Goal: Task Accomplishment & Management: Complete application form

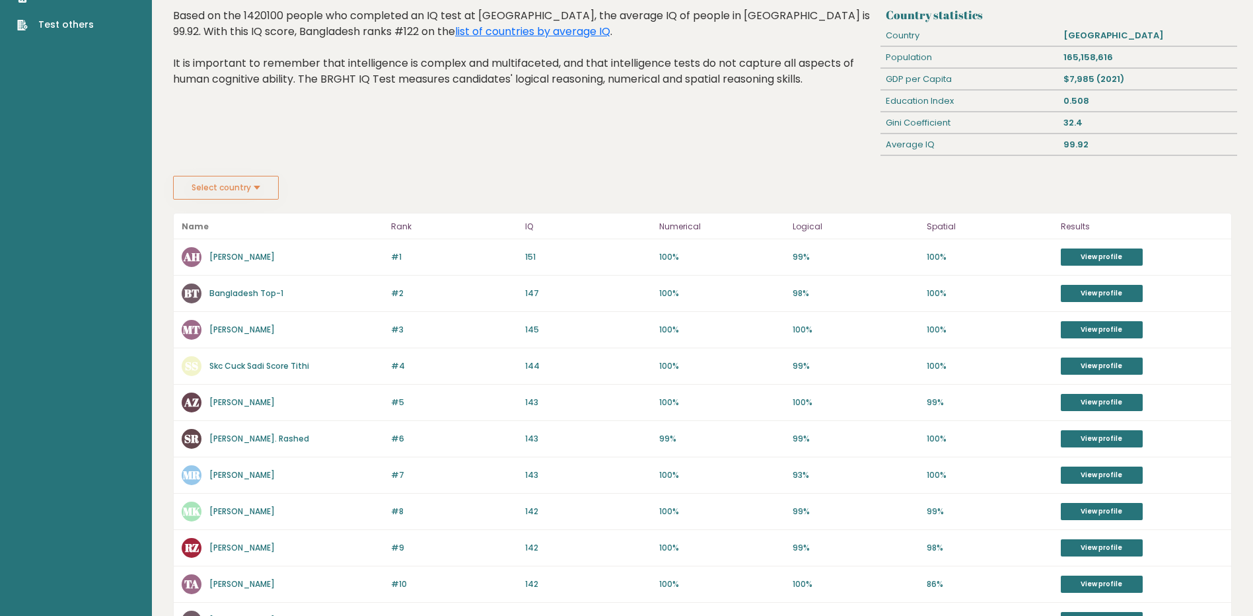
scroll to position [42, 0]
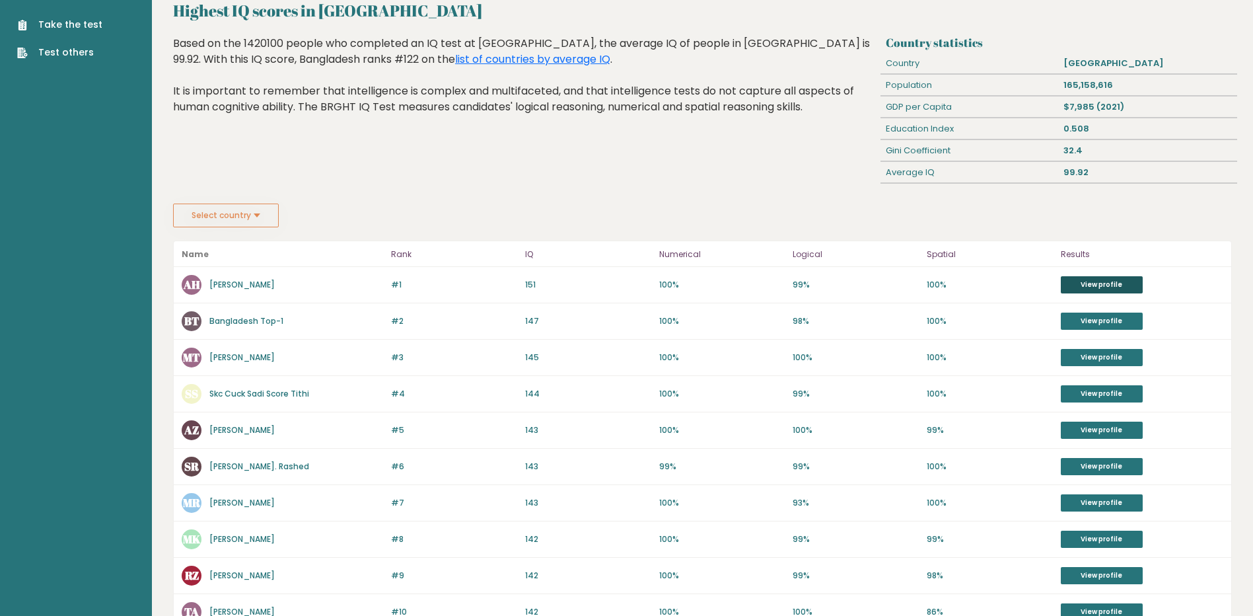
click at [1109, 284] on link "View profile" at bounding box center [1102, 284] width 82 height 17
click at [242, 321] on link "Bangladesh Top-1" at bounding box center [246, 320] width 74 height 11
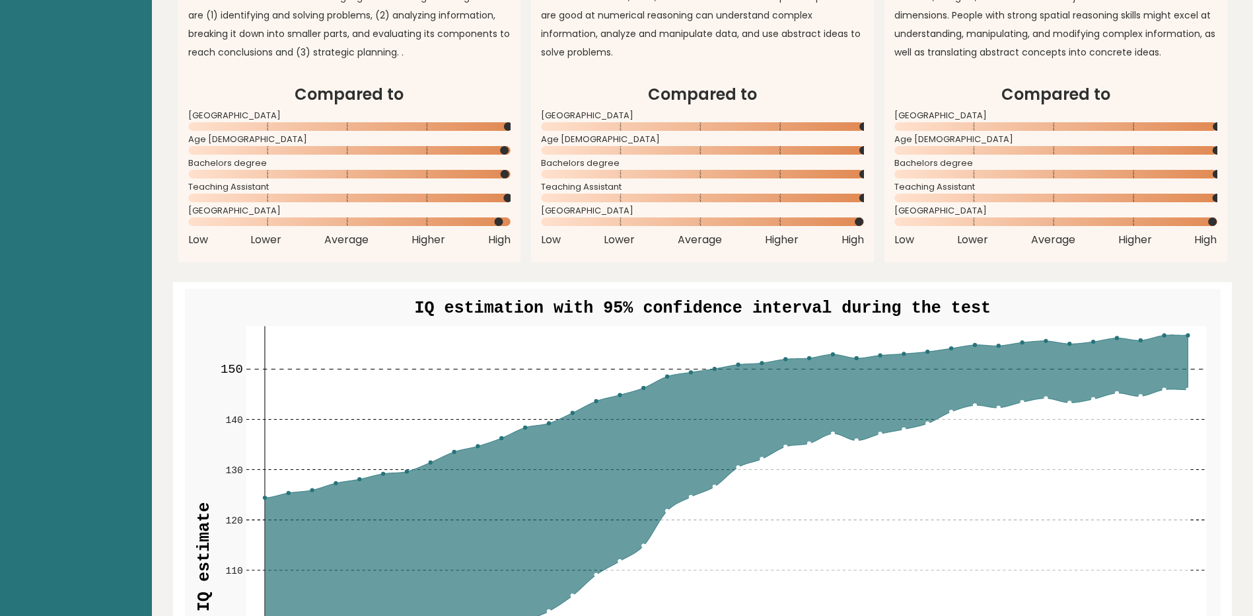
scroll to position [1123, 0]
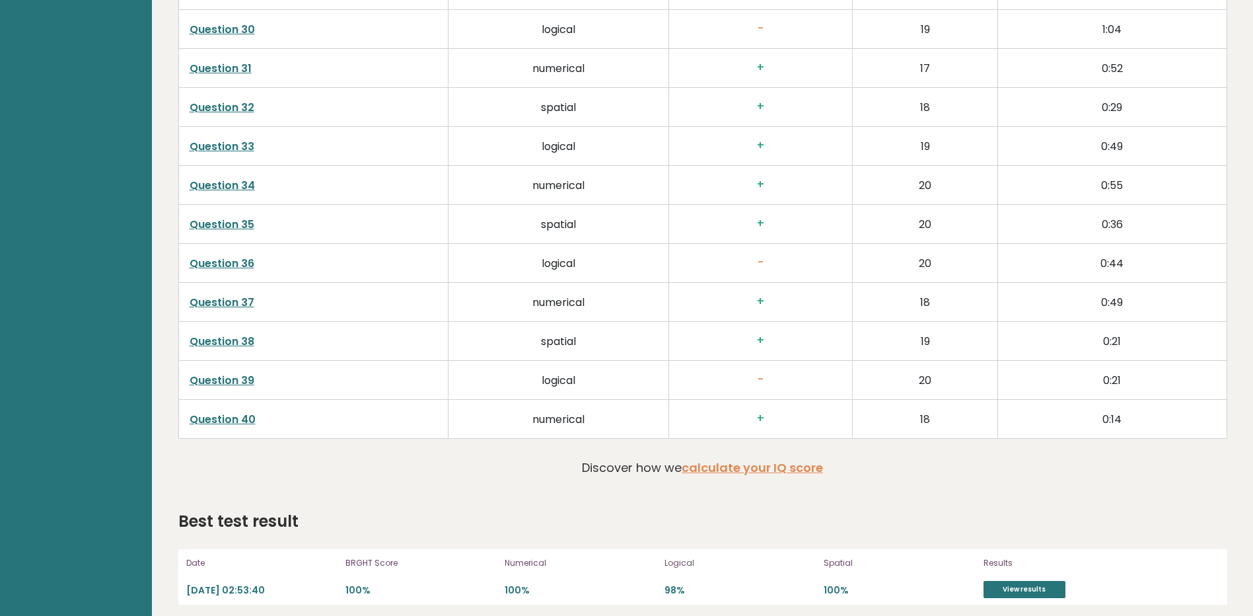
scroll to position [1694, 0]
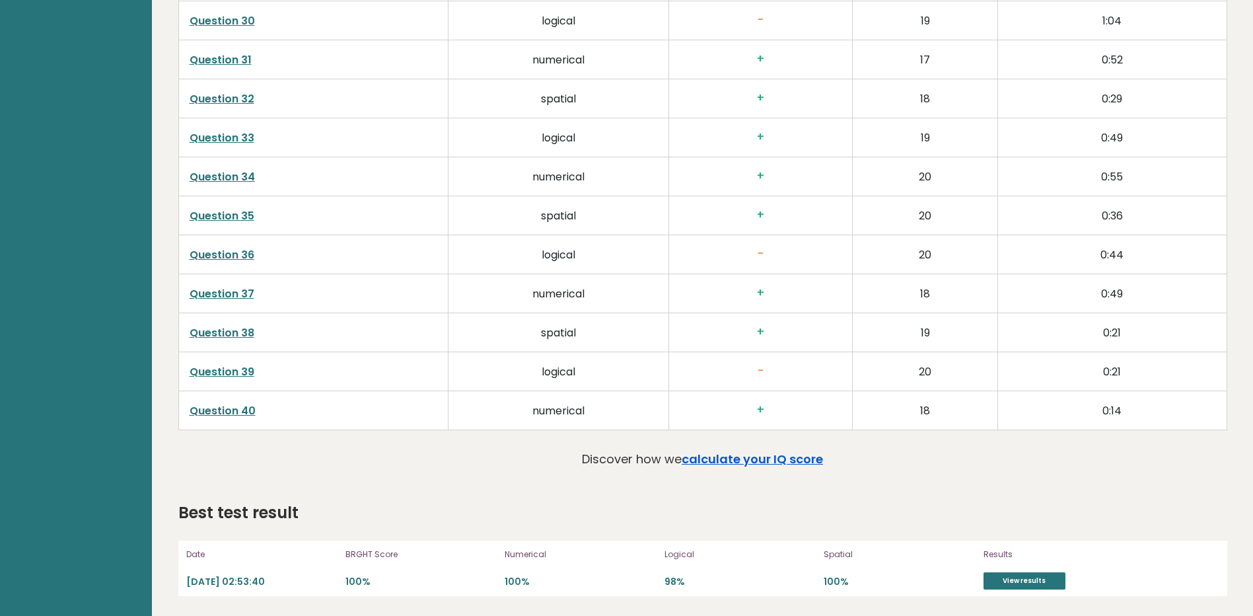
click at [770, 457] on link "calculate your IQ score" at bounding box center [752, 459] width 141 height 17
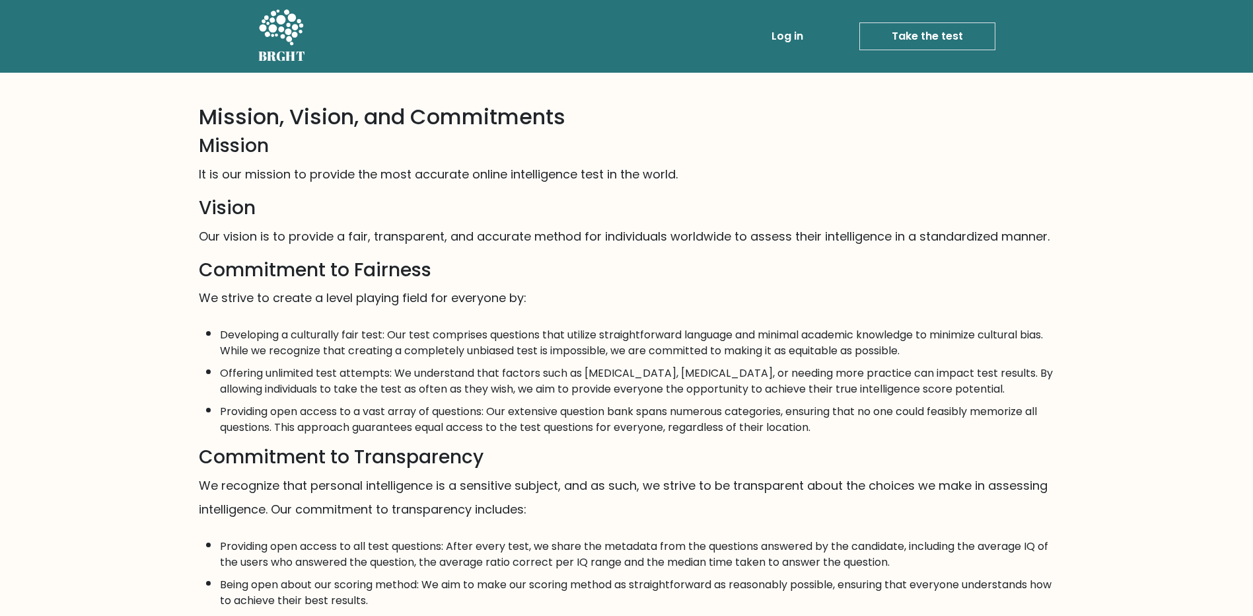
click at [923, 38] on link "Take the test" at bounding box center [927, 36] width 136 height 28
click at [915, 38] on link "Take the test" at bounding box center [927, 36] width 136 height 28
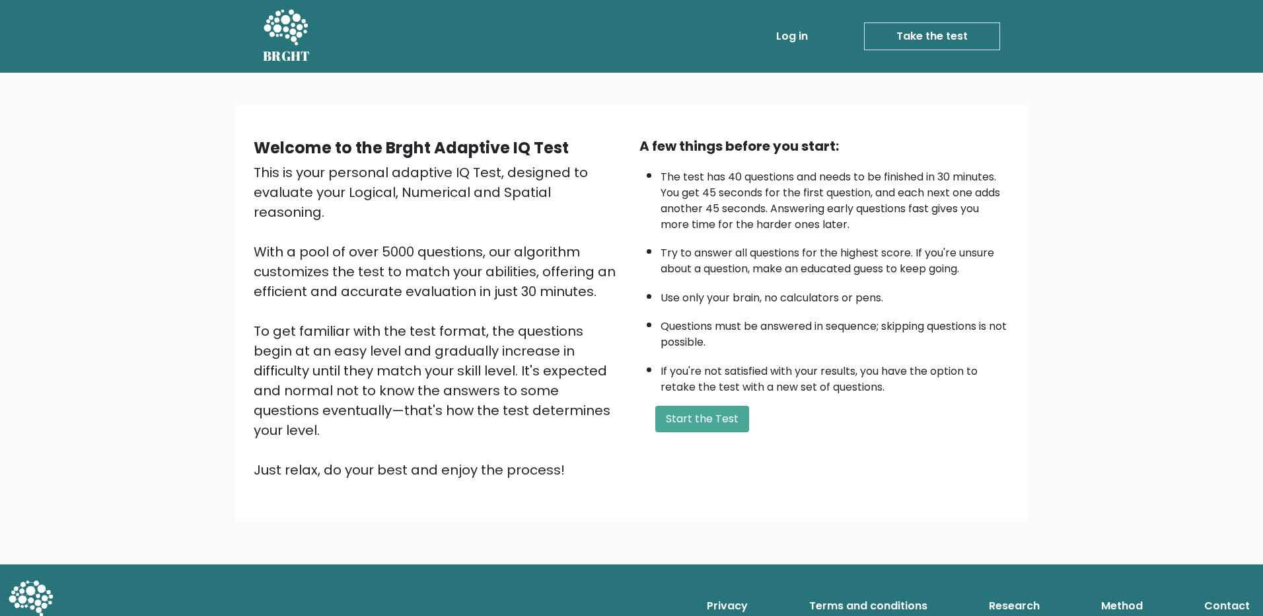
click at [1218, 298] on div "Welcome to the Brght Adaptive IQ Test This is your personal adaptive IQ Test, d…" at bounding box center [631, 318] width 1263 height 491
click at [689, 419] on button "Start the Test" at bounding box center [702, 419] width 94 height 26
click at [697, 417] on button "Start the Test" at bounding box center [702, 419] width 94 height 26
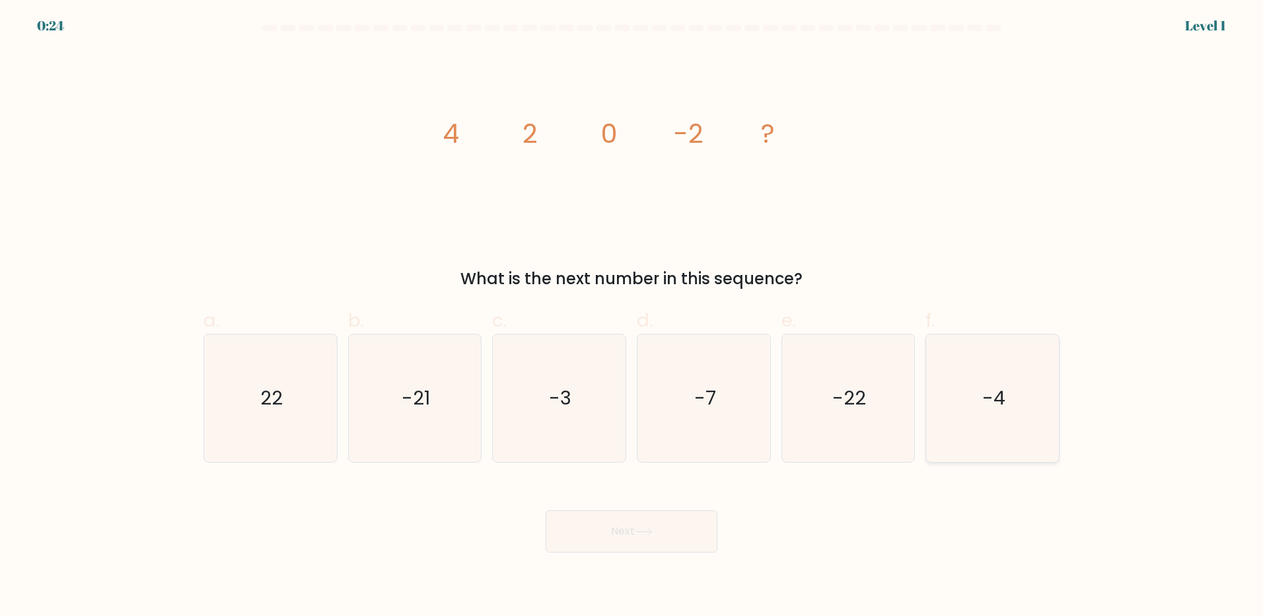
click at [1006, 402] on icon "-4" at bounding box center [992, 397] width 127 height 127
click at [632, 316] on input "f. -4" at bounding box center [632, 312] width 1 height 9
radio input "true"
click at [656, 527] on button "Next" at bounding box center [632, 531] width 172 height 42
click at [615, 531] on button "Next" at bounding box center [632, 531] width 172 height 42
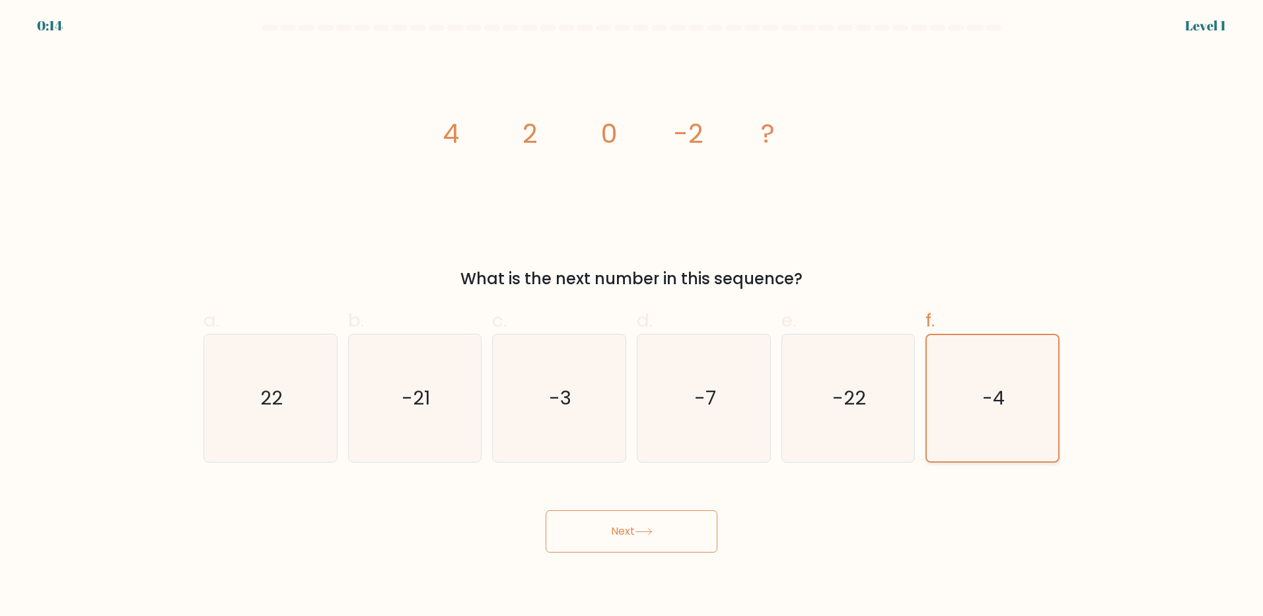
click at [994, 394] on text "-4" at bounding box center [994, 397] width 22 height 26
click at [632, 316] on input "f. -4" at bounding box center [632, 312] width 1 height 9
click at [633, 532] on button "Next" at bounding box center [632, 531] width 172 height 42
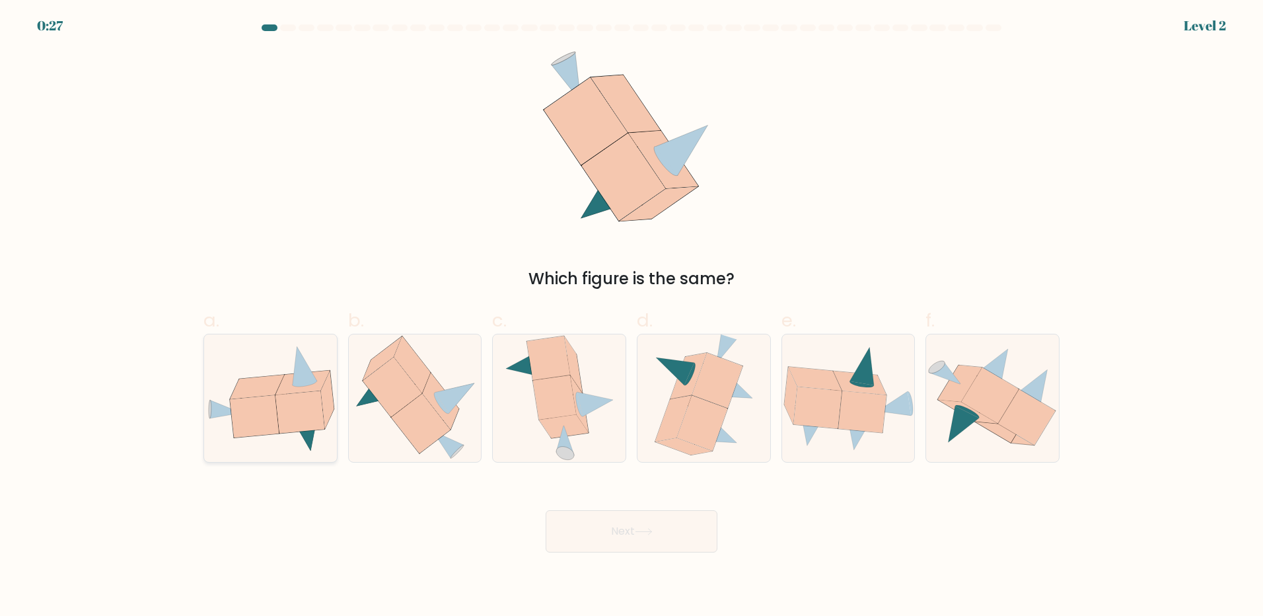
click at [282, 397] on icon at bounding box center [299, 411] width 49 height 42
click at [632, 316] on input "a." at bounding box center [632, 312] width 1 height 9
radio input "true"
click at [608, 528] on button "Next" at bounding box center [632, 531] width 172 height 42
click at [639, 539] on button "Next" at bounding box center [632, 531] width 172 height 42
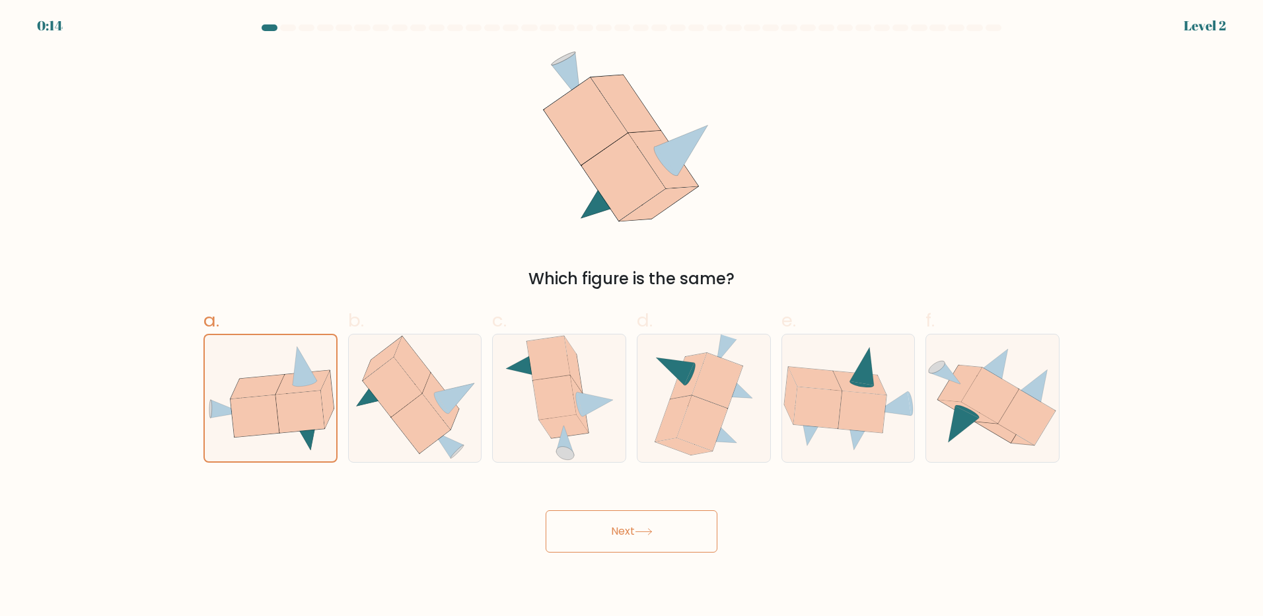
click at [623, 534] on button "Next" at bounding box center [632, 531] width 172 height 42
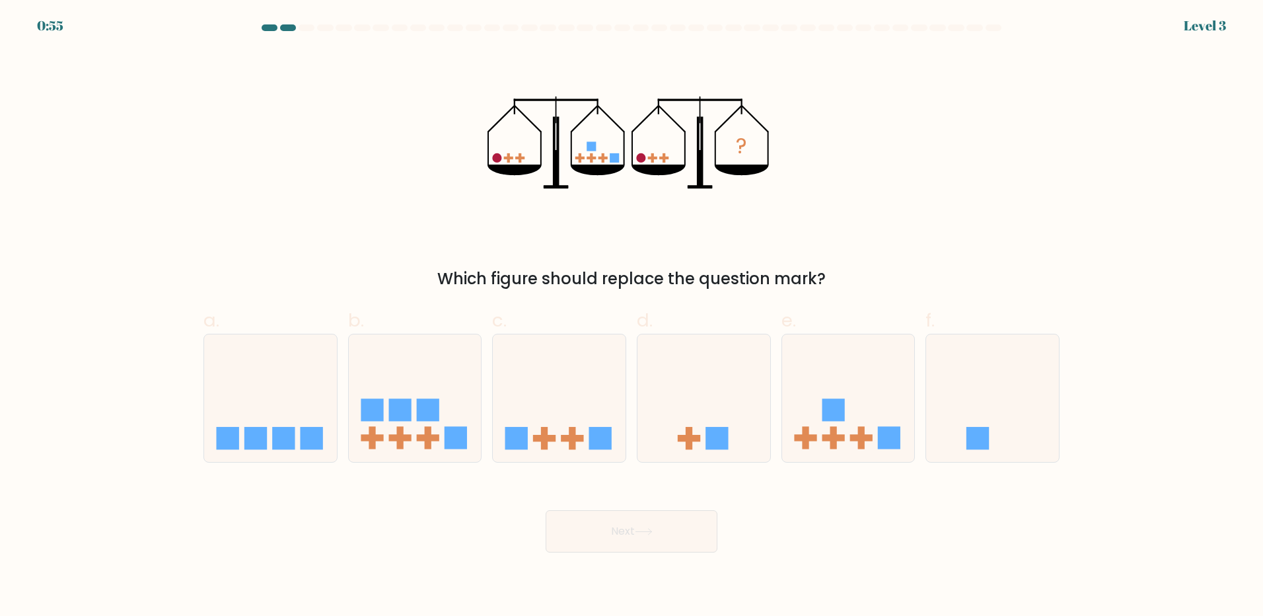
drag, startPoint x: 641, startPoint y: 530, endPoint x: 427, endPoint y: 543, distance: 214.4
click at [846, 441] on icon at bounding box center [848, 398] width 133 height 110
click at [632, 316] on input "e." at bounding box center [632, 312] width 1 height 9
radio input "true"
click at [617, 524] on button "Next" at bounding box center [632, 531] width 172 height 42
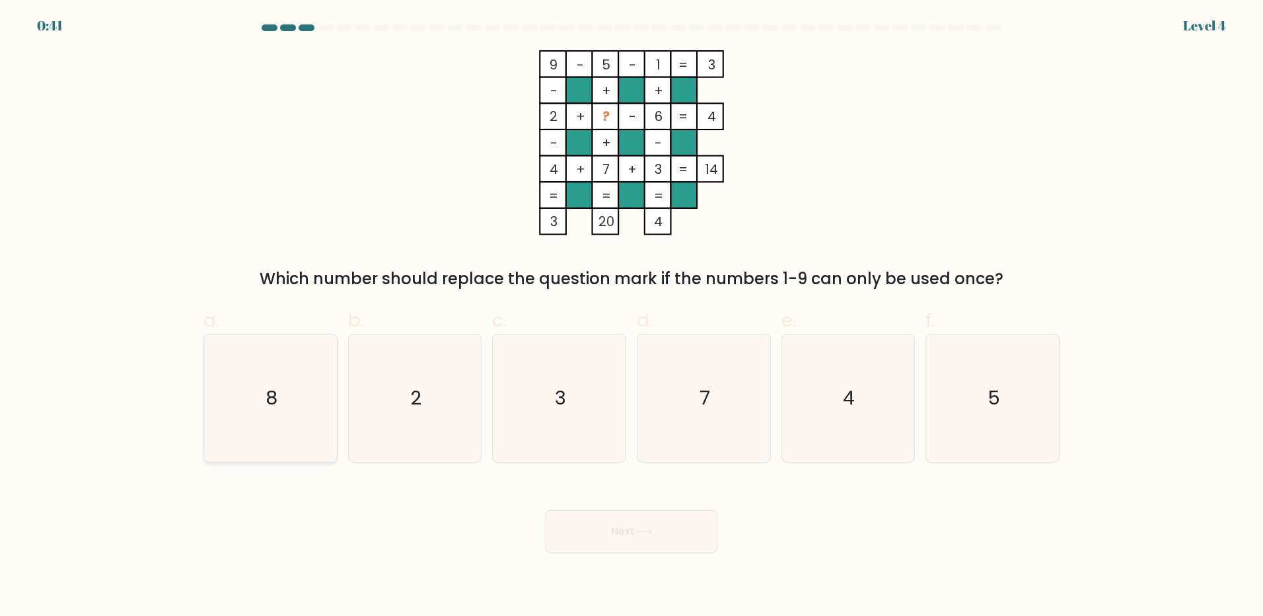
click at [271, 402] on text "8" at bounding box center [272, 397] width 12 height 26
click at [632, 316] on input "a. 8" at bounding box center [632, 312] width 1 height 9
radio input "true"
click at [666, 529] on button "Next" at bounding box center [632, 531] width 172 height 42
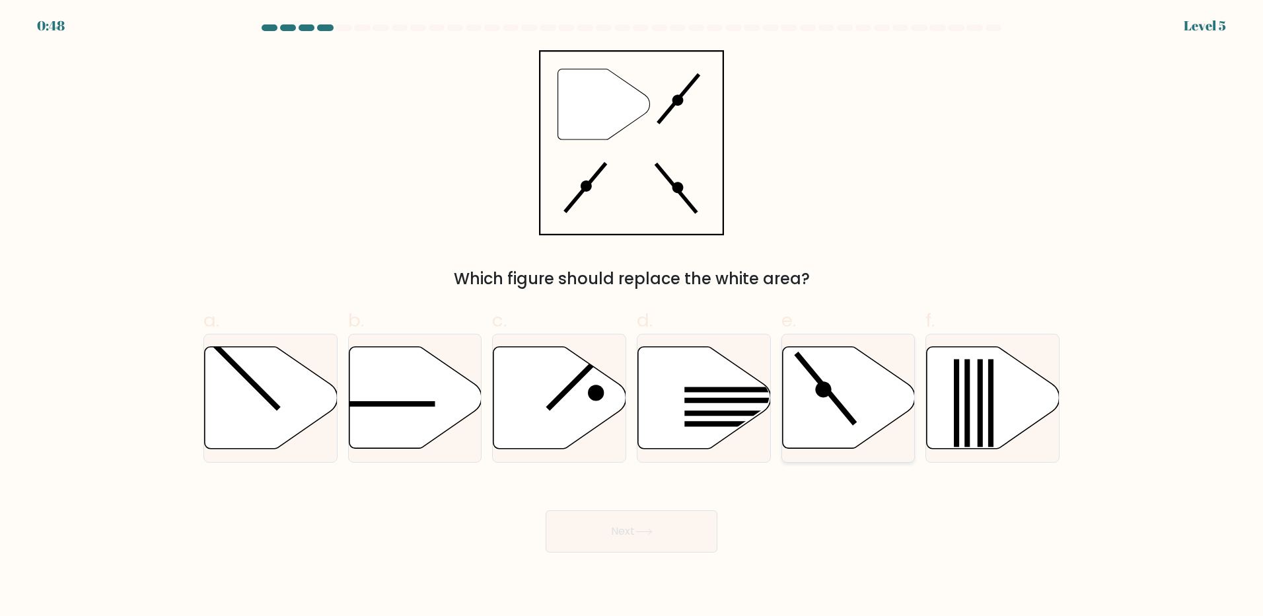
click at [840, 402] on line at bounding box center [825, 388] width 59 height 71
click at [632, 316] on input "e." at bounding box center [632, 312] width 1 height 9
radio input "true"
click at [661, 528] on button "Next" at bounding box center [632, 531] width 172 height 42
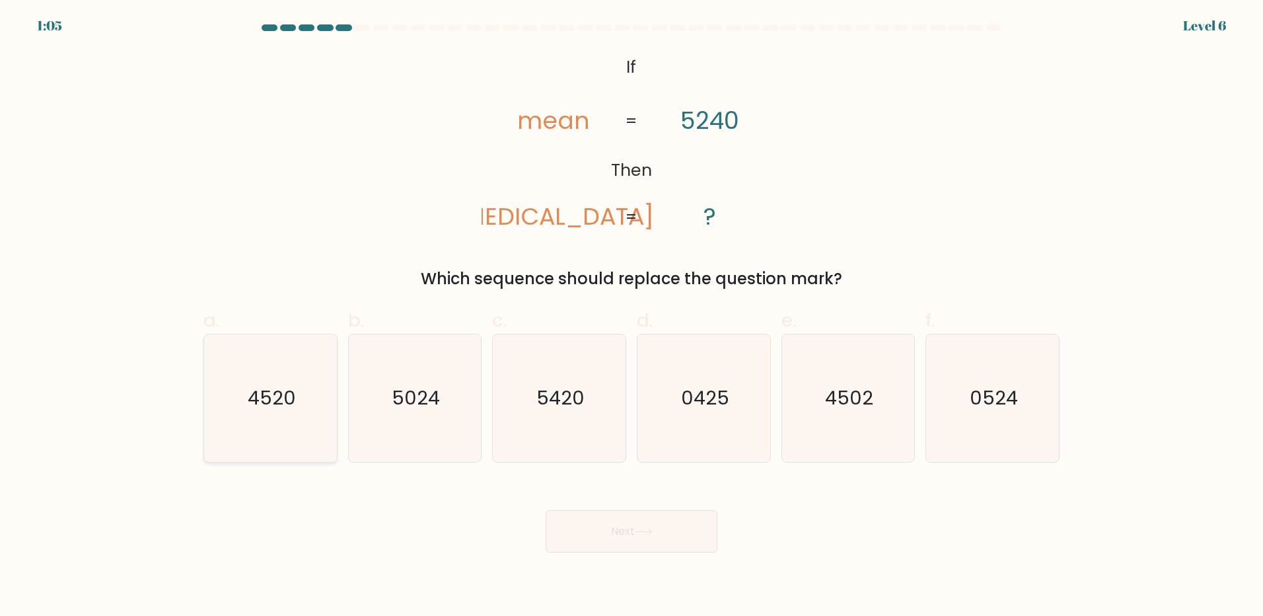
click at [276, 404] on text "4520" at bounding box center [272, 397] width 48 height 26
click at [632, 316] on input "a. 4520" at bounding box center [632, 312] width 1 height 9
radio input "true"
click at [612, 531] on button "Next" at bounding box center [632, 531] width 172 height 42
click at [268, 384] on icon "4520" at bounding box center [270, 398] width 126 height 126
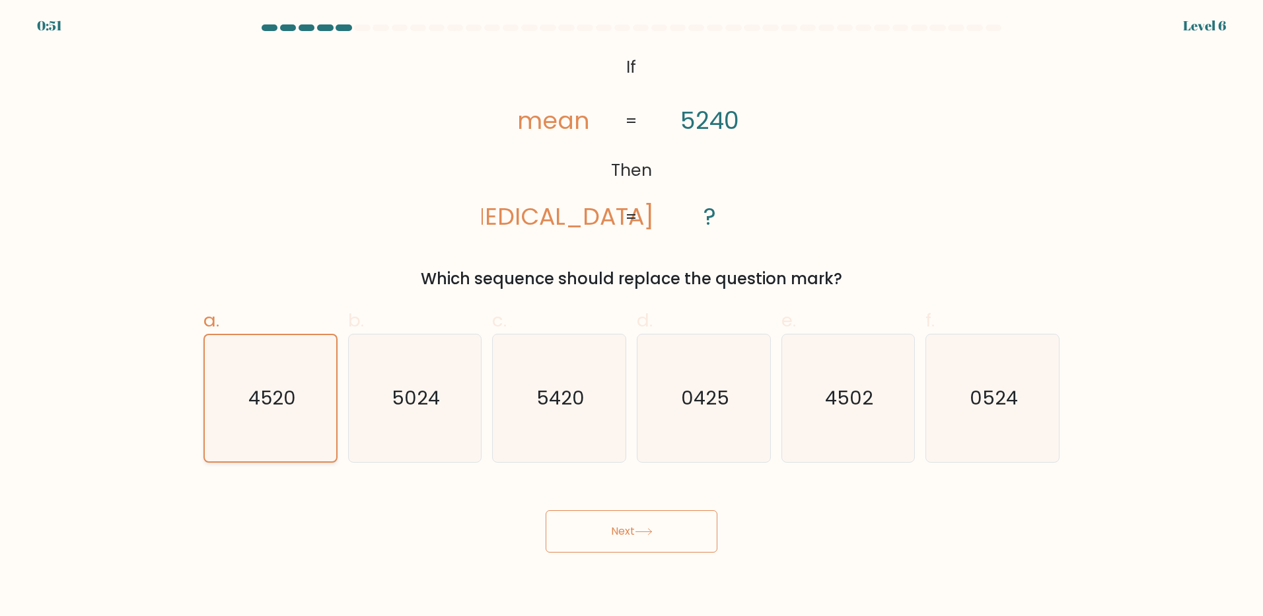
click at [632, 316] on input "a. 4520" at bounding box center [632, 312] width 1 height 9
click at [628, 527] on button "Next" at bounding box center [632, 531] width 172 height 42
click at [635, 528] on button "Next" at bounding box center [632, 531] width 172 height 42
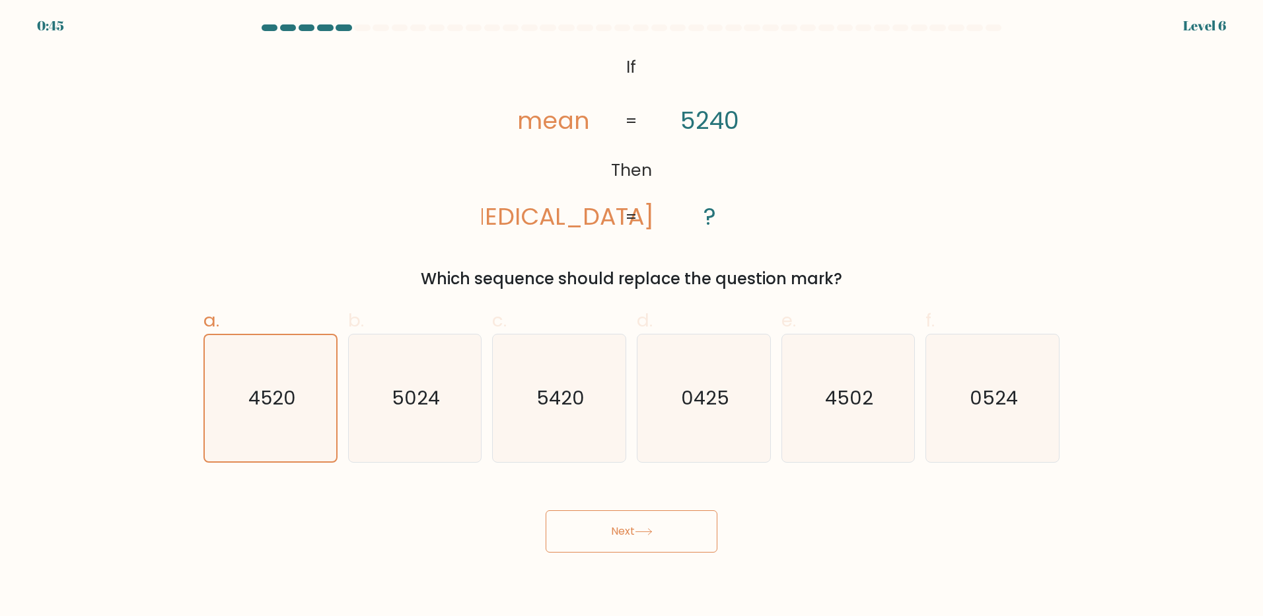
click at [610, 532] on button "Next" at bounding box center [632, 531] width 172 height 42
click at [630, 528] on button "Next" at bounding box center [632, 531] width 172 height 42
click at [254, 394] on text "4520" at bounding box center [271, 397] width 47 height 26
click at [632, 316] on input "a. 4520" at bounding box center [632, 312] width 1 height 9
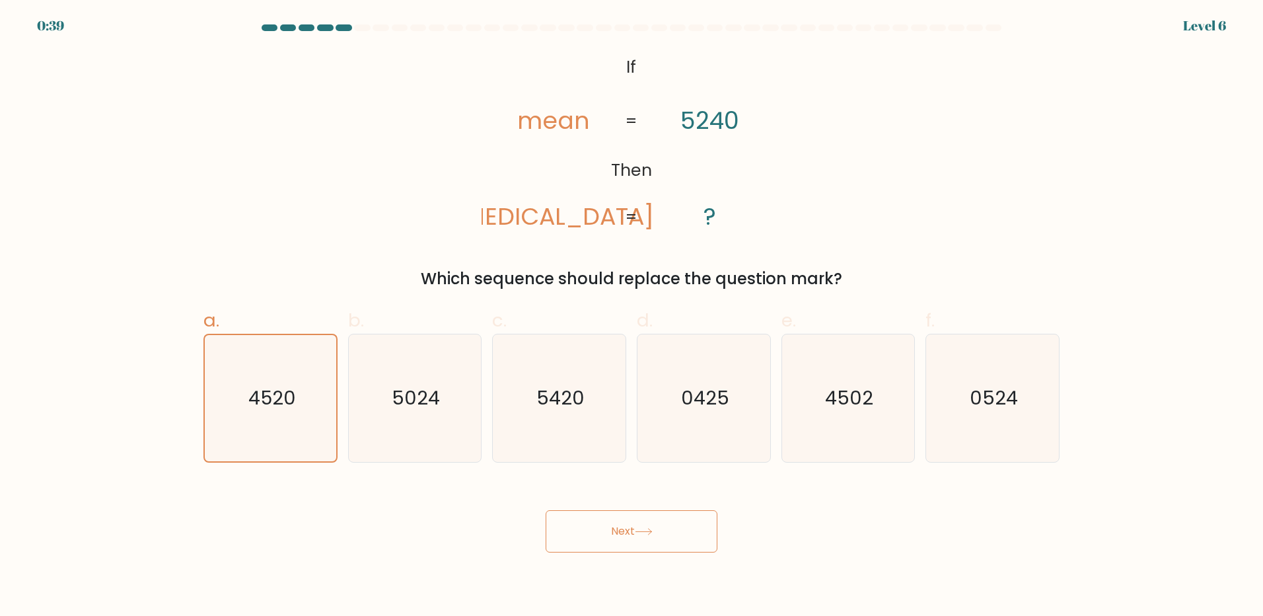
click at [631, 526] on button "Next" at bounding box center [632, 531] width 172 height 42
click at [663, 530] on button "Next" at bounding box center [632, 531] width 172 height 42
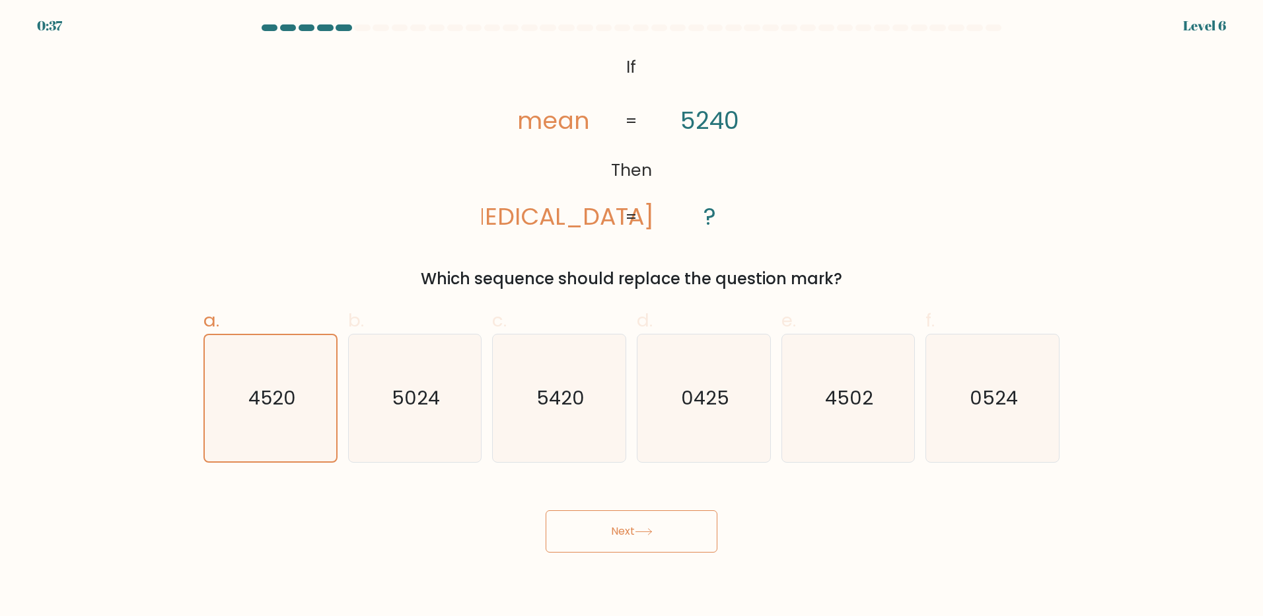
click at [663, 530] on button "Next" at bounding box center [632, 531] width 172 height 42
click at [616, 529] on button "Next" at bounding box center [632, 531] width 172 height 42
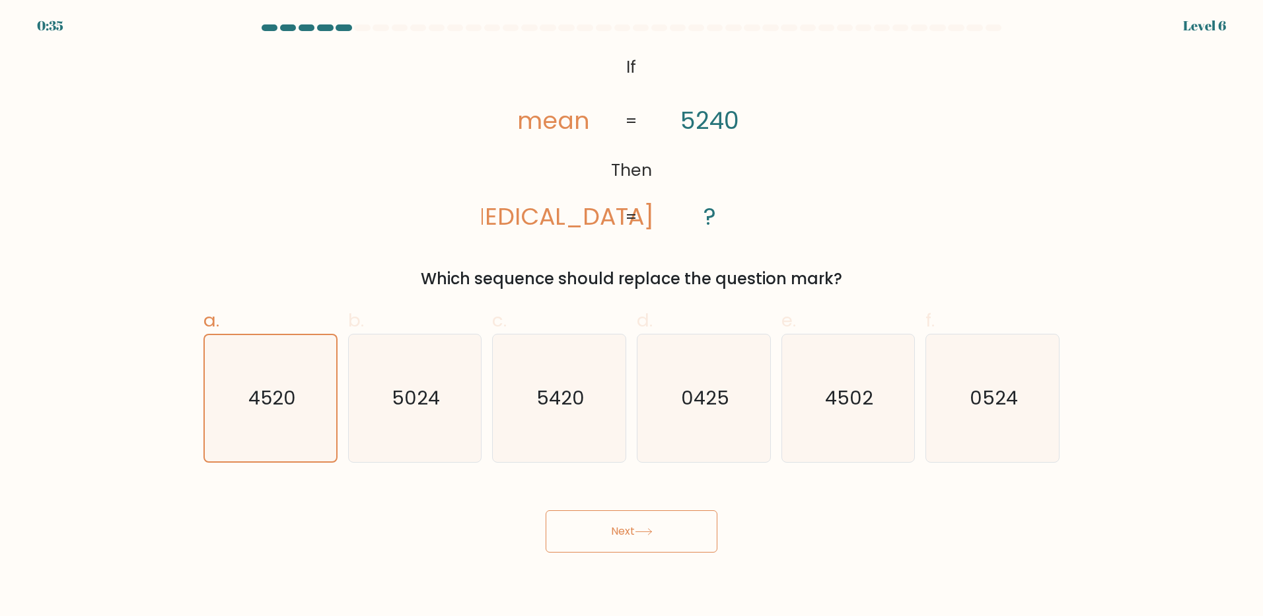
click at [616, 529] on button "Next" at bounding box center [632, 531] width 172 height 42
click at [616, 528] on button "Next" at bounding box center [632, 531] width 172 height 42
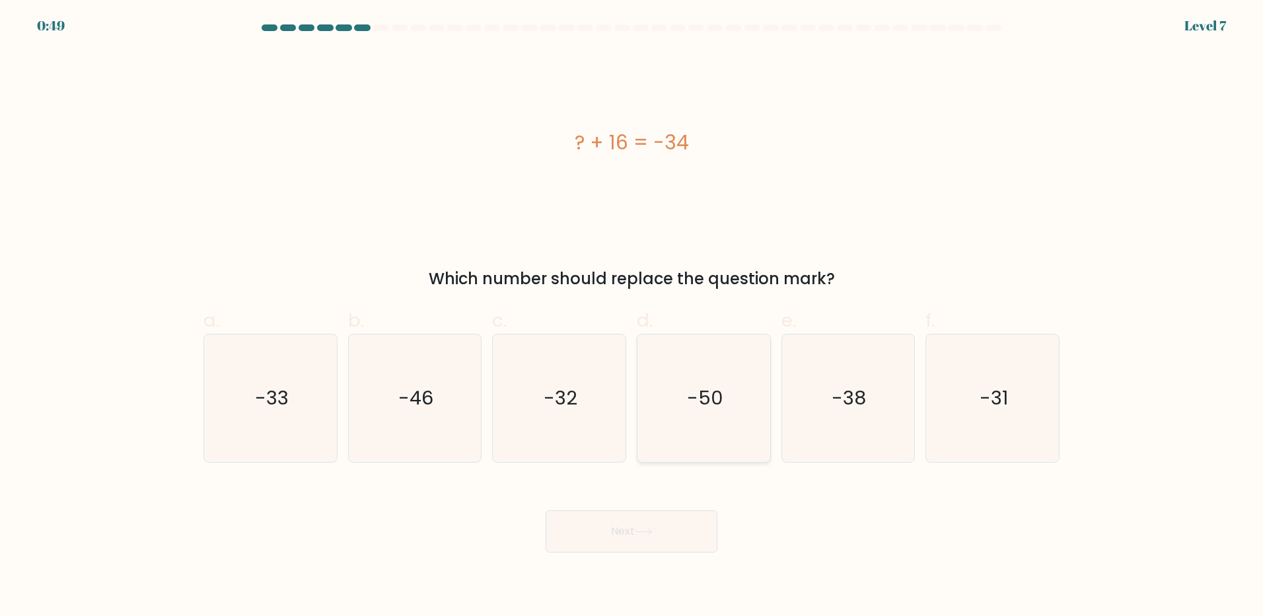
click at [721, 412] on icon "-50" at bounding box center [703, 397] width 127 height 127
click at [632, 316] on input "d. -50" at bounding box center [632, 312] width 1 height 9
radio input "true"
click at [630, 531] on button "Next" at bounding box center [632, 531] width 172 height 42
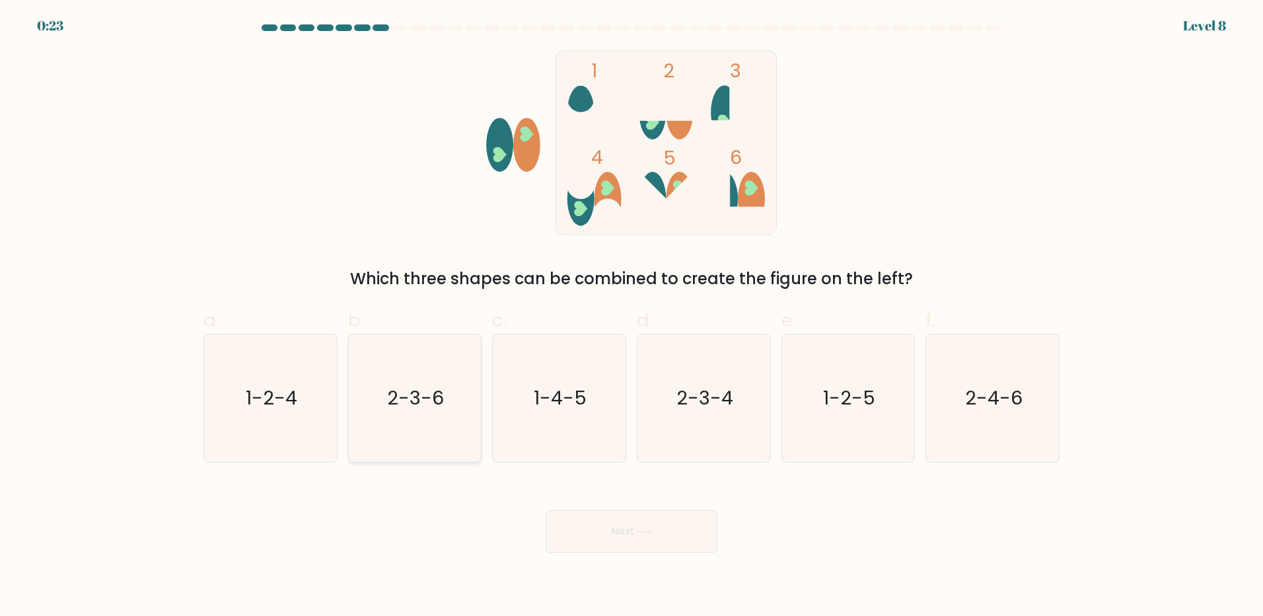
click at [423, 411] on text "2-3-6" at bounding box center [416, 397] width 57 height 26
click at [632, 316] on input "b. 2-3-6" at bounding box center [632, 312] width 1 height 9
radio input "true"
click at [630, 537] on button "Next" at bounding box center [632, 531] width 172 height 42
click at [631, 532] on button "Next" at bounding box center [632, 531] width 172 height 42
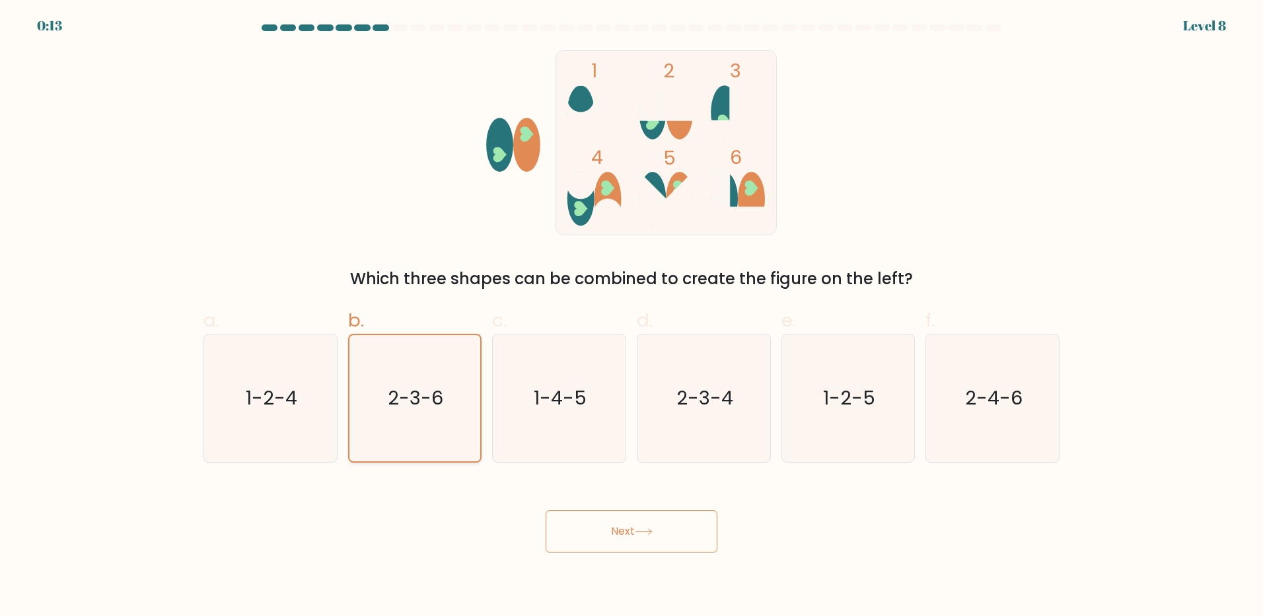
click at [430, 412] on icon "2-3-6" at bounding box center [414, 398] width 126 height 126
click at [632, 316] on input "b. 2-3-6" at bounding box center [632, 312] width 1 height 9
click at [625, 519] on button "Next" at bounding box center [632, 531] width 172 height 42
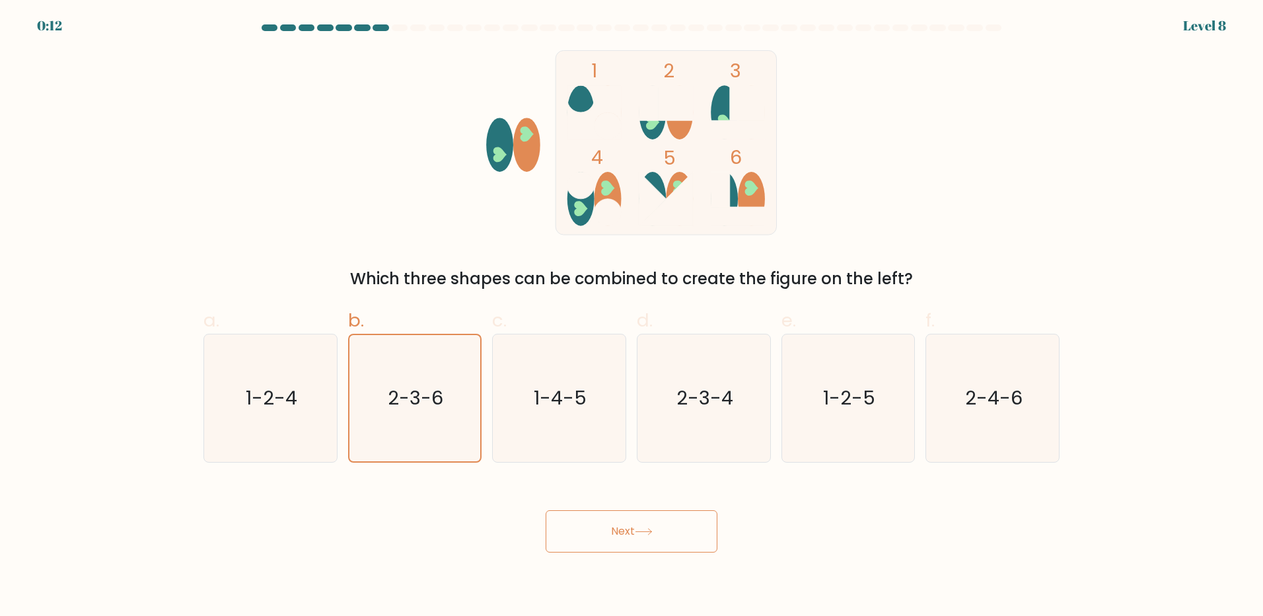
click at [625, 519] on button "Next" at bounding box center [632, 531] width 172 height 42
drag, startPoint x: 625, startPoint y: 519, endPoint x: 624, endPoint y: 531, distance: 12.6
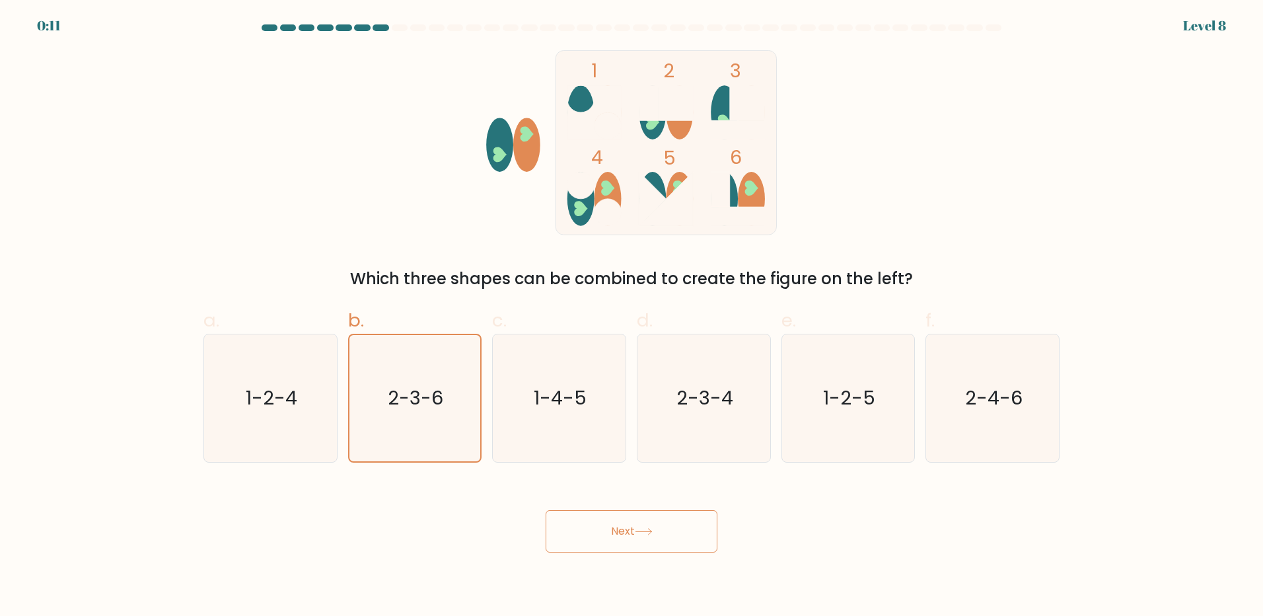
click at [624, 531] on button "Next" at bounding box center [632, 531] width 172 height 42
click at [620, 536] on button "Next" at bounding box center [632, 531] width 172 height 42
click at [620, 534] on button "Next" at bounding box center [632, 531] width 172 height 42
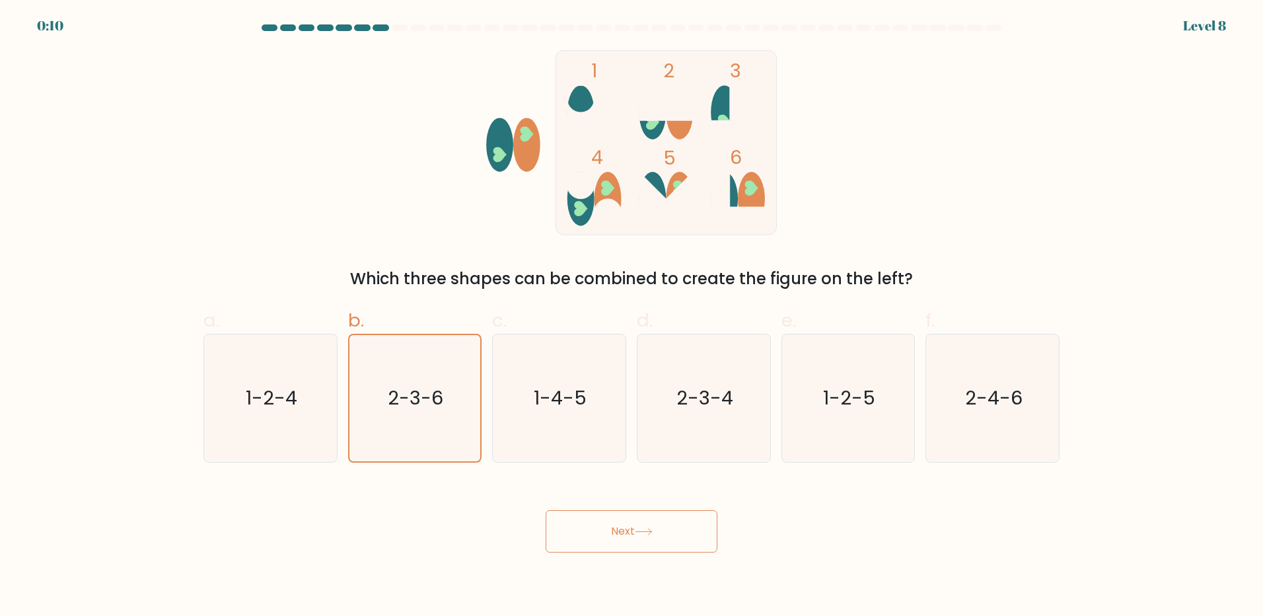
click at [620, 534] on button "Next" at bounding box center [632, 531] width 172 height 42
click at [653, 532] on icon at bounding box center [644, 531] width 18 height 7
click at [688, 529] on button "Next" at bounding box center [632, 531] width 172 height 42
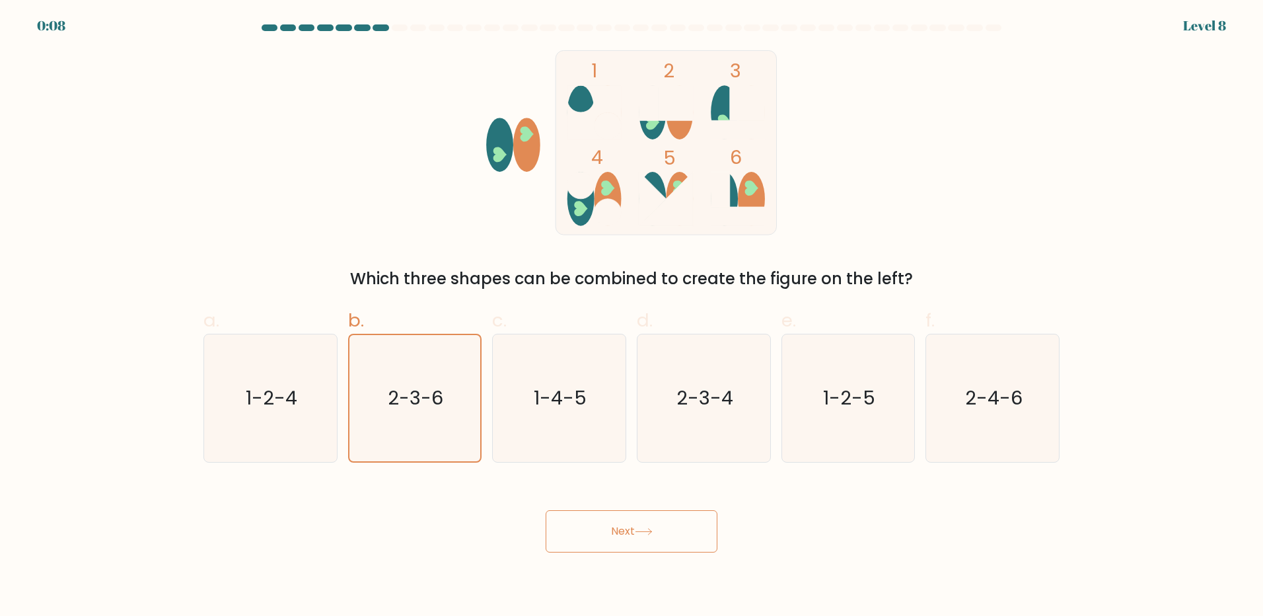
drag, startPoint x: 692, startPoint y: 519, endPoint x: 685, endPoint y: 518, distance: 6.7
click at [690, 519] on button "Next" at bounding box center [632, 531] width 172 height 42
click at [595, 514] on button "Next" at bounding box center [632, 531] width 172 height 42
click at [583, 522] on button "Next" at bounding box center [632, 531] width 172 height 42
click at [630, 530] on button "Next" at bounding box center [632, 531] width 172 height 42
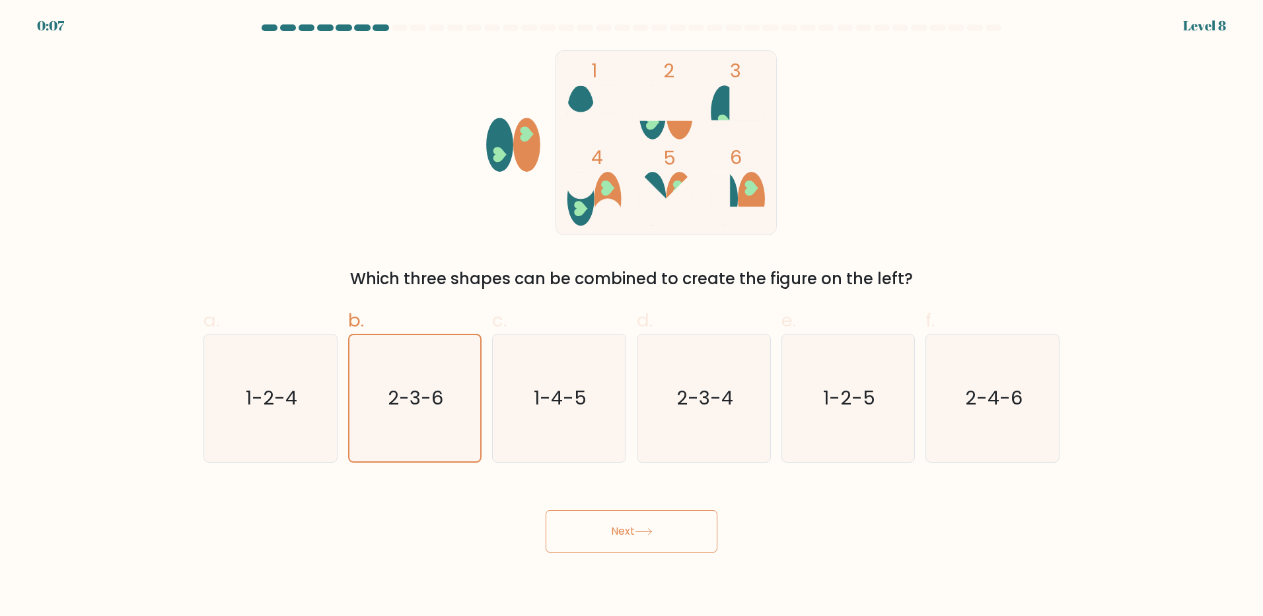
click at [630, 530] on button "Next" at bounding box center [632, 531] width 172 height 42
click at [632, 529] on button "Next" at bounding box center [632, 531] width 172 height 42
click at [633, 528] on button "Next" at bounding box center [632, 531] width 172 height 42
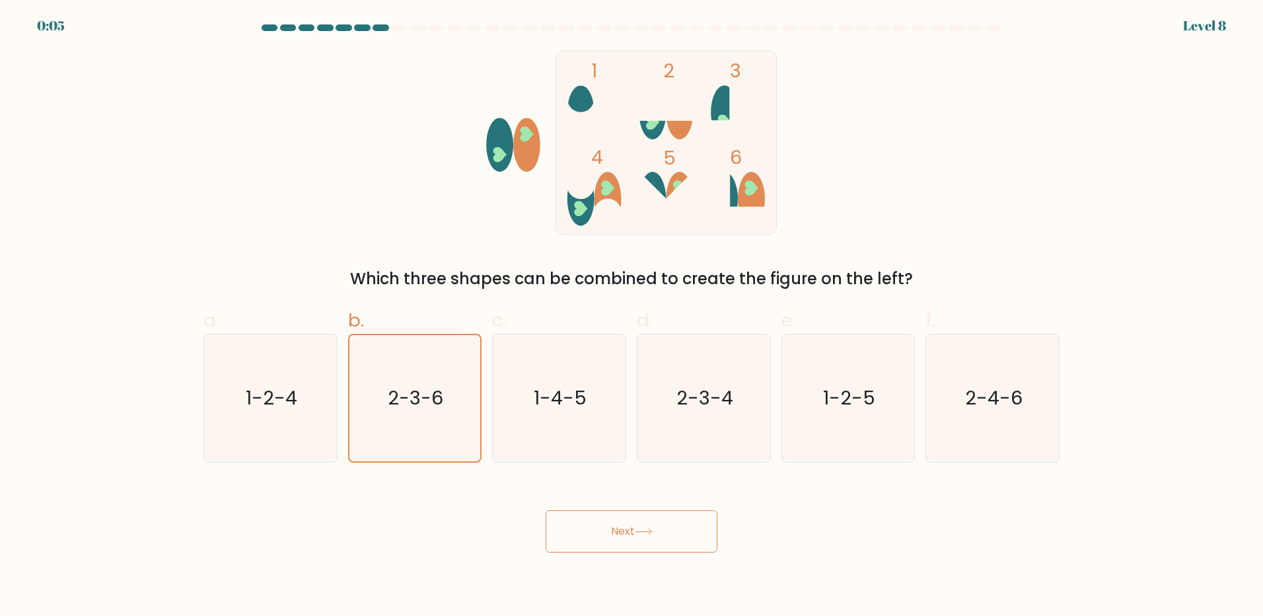
click at [633, 528] on button "Next" at bounding box center [632, 531] width 172 height 42
click at [633, 527] on button "Next" at bounding box center [632, 531] width 172 height 42
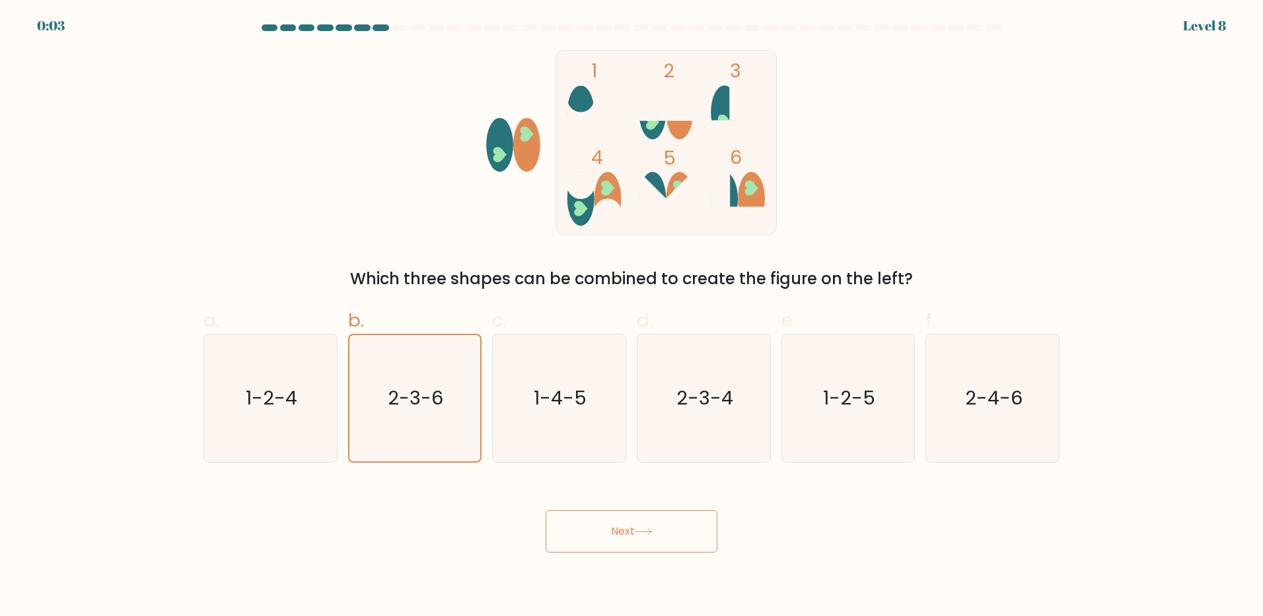
click at [633, 527] on button "Next" at bounding box center [632, 531] width 172 height 42
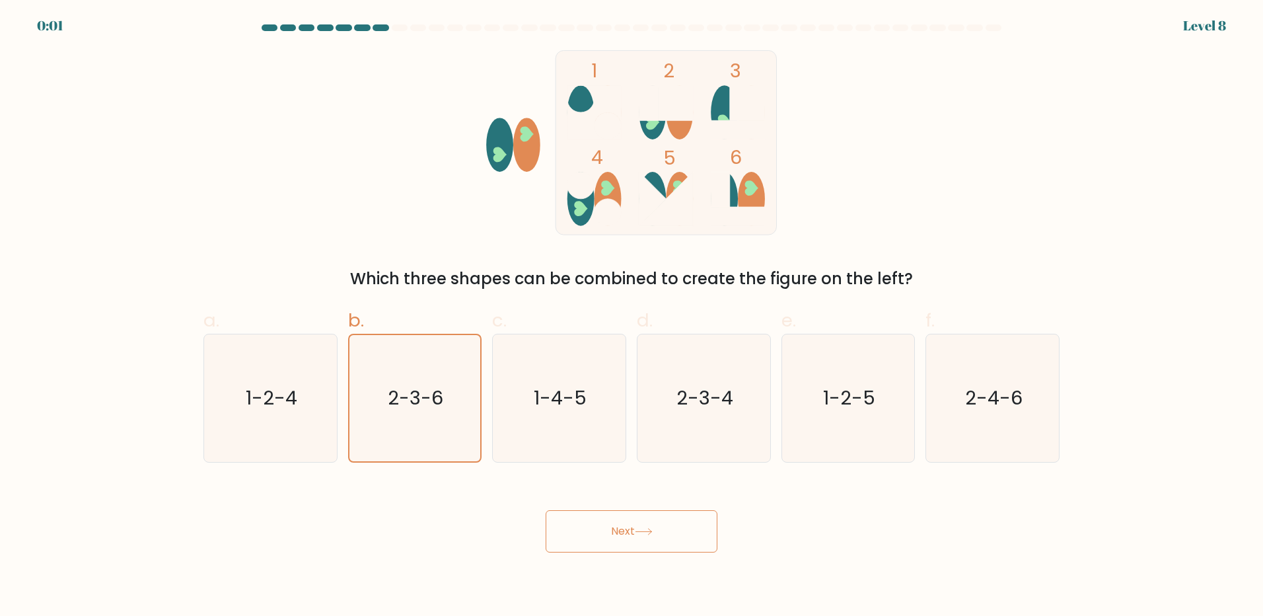
click at [633, 527] on button "Next" at bounding box center [632, 531] width 172 height 42
click at [419, 380] on icon "2-3-6" at bounding box center [414, 398] width 126 height 126
click at [632, 316] on input "b. 2-3-6" at bounding box center [632, 312] width 1 height 9
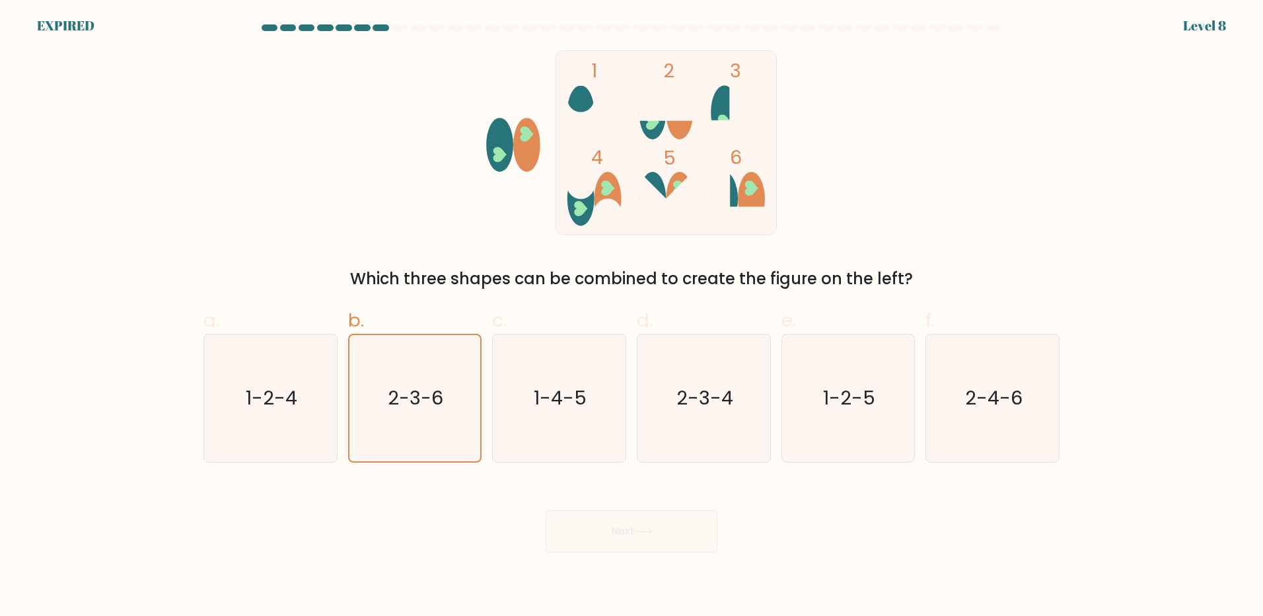
click at [628, 532] on div "Next" at bounding box center [632, 515] width 872 height 74
click at [432, 415] on icon "2-3-6" at bounding box center [414, 398] width 126 height 126
click at [632, 316] on input "b. 2-3-6" at bounding box center [632, 312] width 1 height 9
click at [628, 518] on div "Next" at bounding box center [632, 515] width 872 height 74
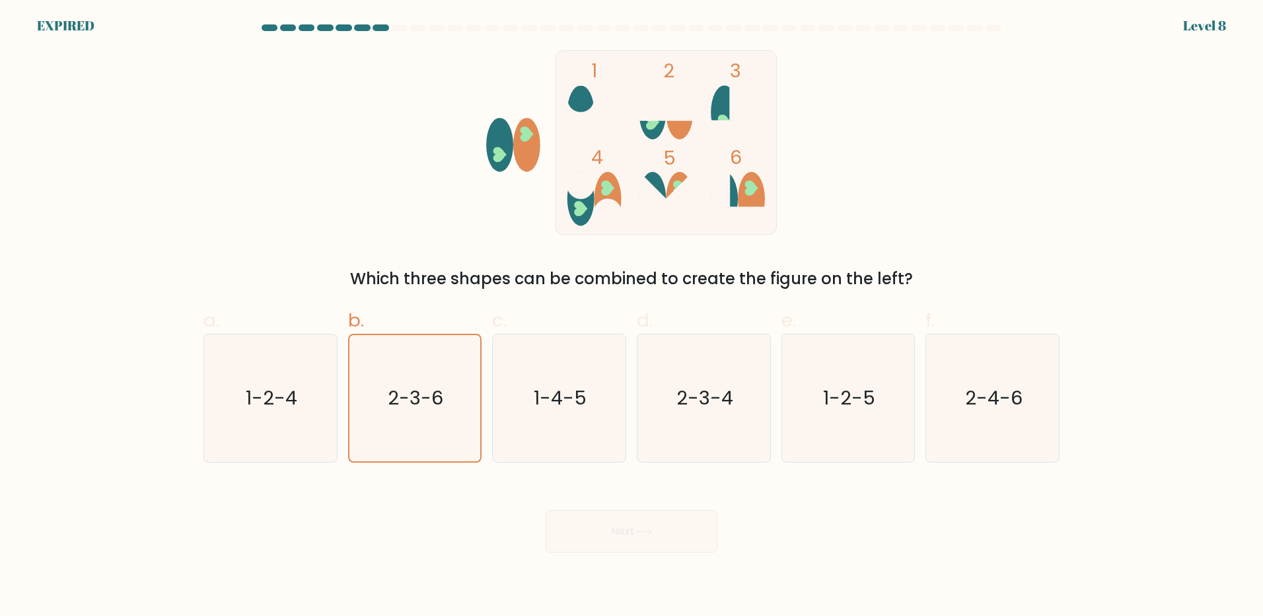
drag, startPoint x: 628, startPoint y: 518, endPoint x: 629, endPoint y: 525, distance: 7.4
click at [629, 525] on div "Next" at bounding box center [632, 515] width 872 height 74
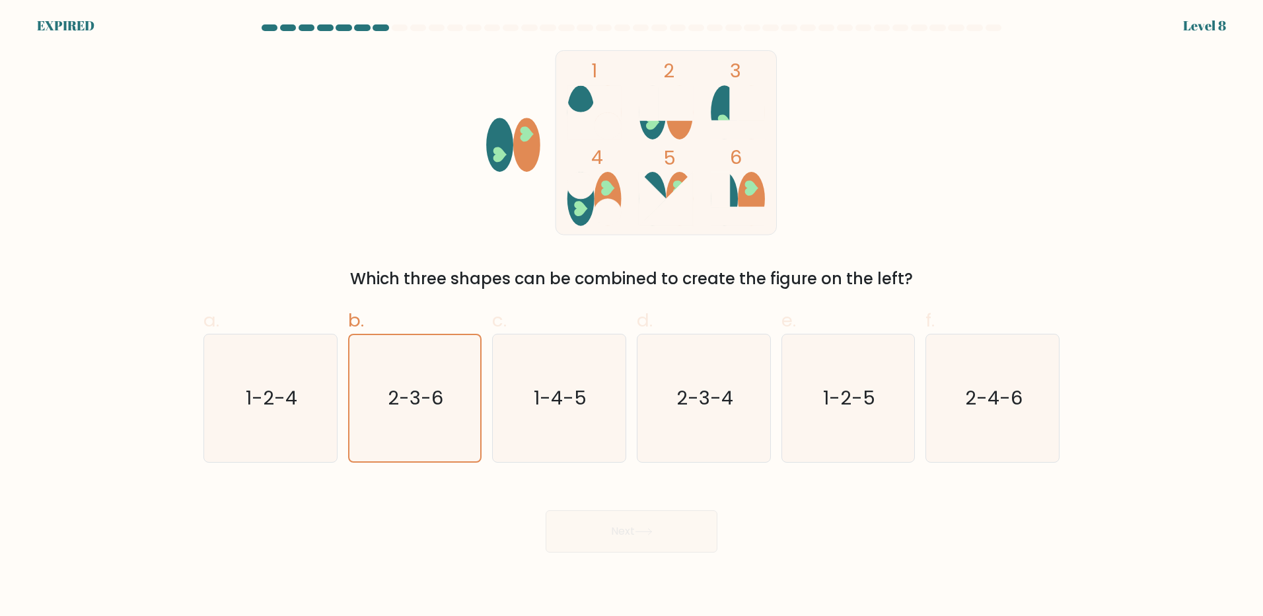
click at [629, 525] on div "Next" at bounding box center [632, 515] width 872 height 74
click at [622, 534] on div "Next" at bounding box center [632, 515] width 872 height 74
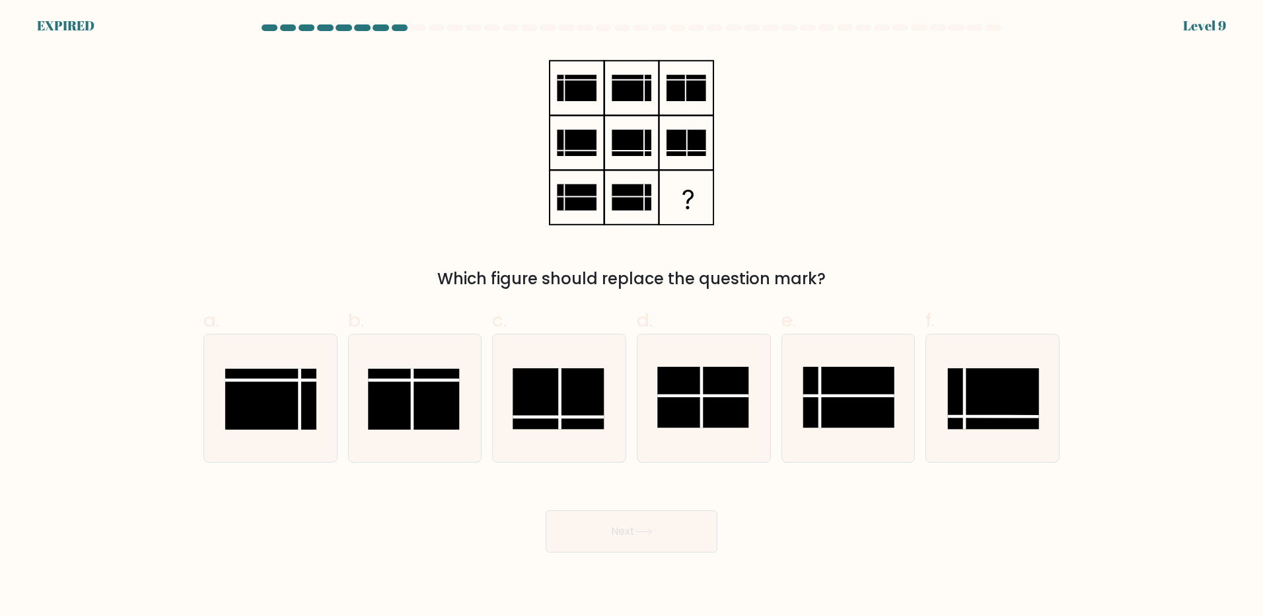
click at [581, 277] on div "Which figure should replace the question mark?" at bounding box center [631, 279] width 840 height 24
click at [632, 87] on rect at bounding box center [632, 88] width 40 height 26
click at [426, 376] on rect at bounding box center [414, 399] width 91 height 61
click at [632, 316] on input "b." at bounding box center [632, 312] width 1 height 9
radio input "true"
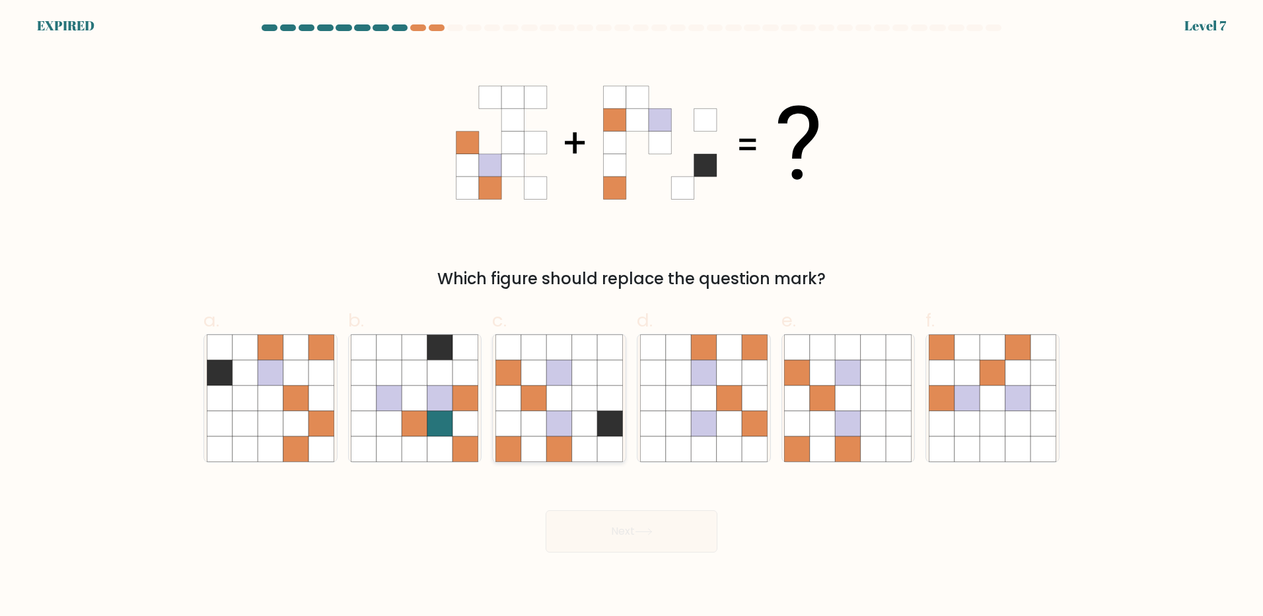
click at [525, 400] on icon at bounding box center [533, 397] width 25 height 25
click at [632, 316] on input "c." at bounding box center [632, 312] width 1 height 9
radio input "true"
click at [552, 371] on icon at bounding box center [559, 372] width 25 height 25
click at [632, 316] on input "c." at bounding box center [632, 312] width 1 height 9
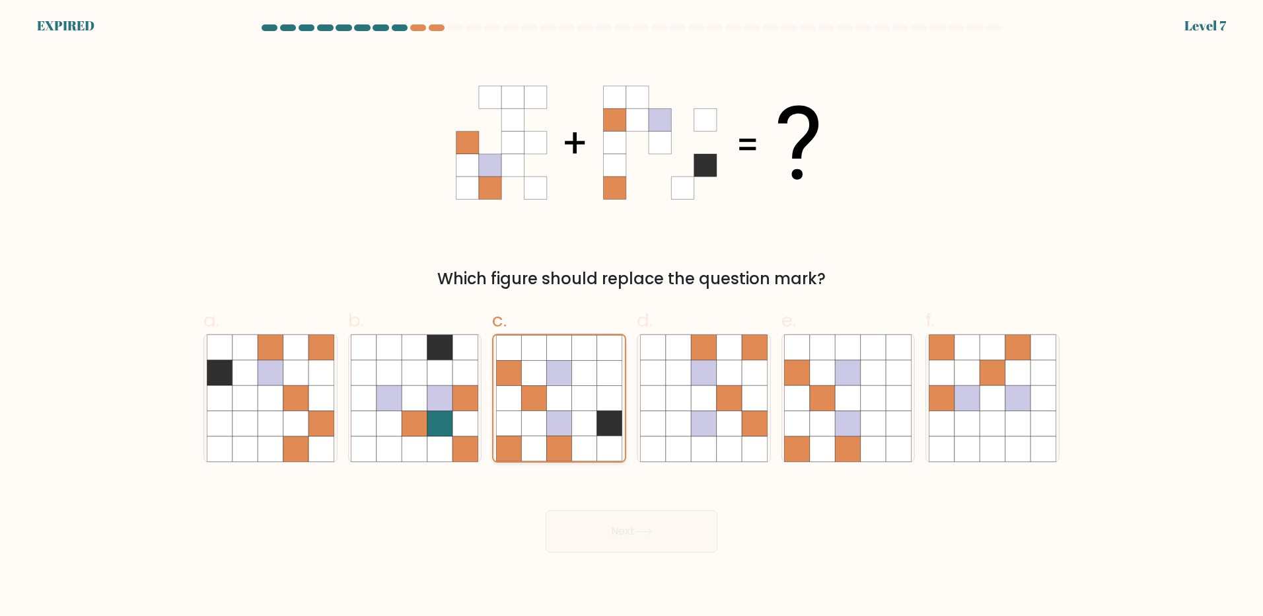
click at [552, 371] on icon at bounding box center [559, 372] width 25 height 25
click at [632, 316] on input "c." at bounding box center [632, 312] width 1 height 9
click at [631, 537] on div "Next" at bounding box center [632, 515] width 872 height 74
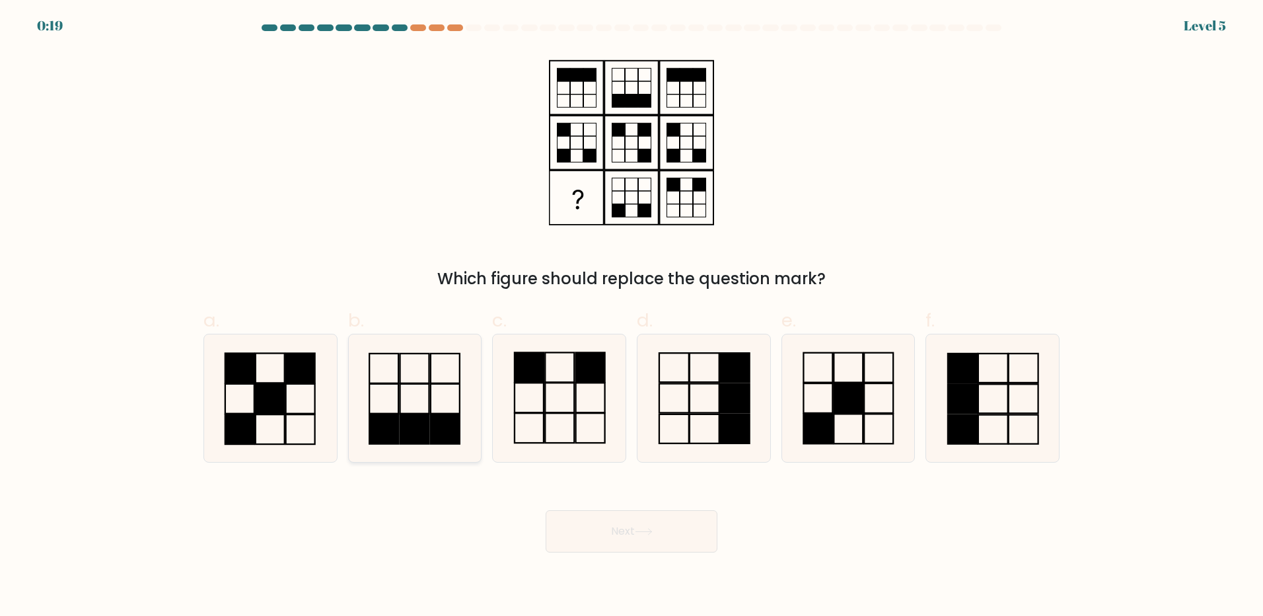
click at [423, 390] on icon at bounding box center [414, 397] width 127 height 127
click at [632, 316] on input "b." at bounding box center [632, 312] width 1 height 9
radio input "true"
click at [545, 397] on rect at bounding box center [559, 397] width 29 height 30
click at [632, 316] on input "c." at bounding box center [632, 312] width 1 height 9
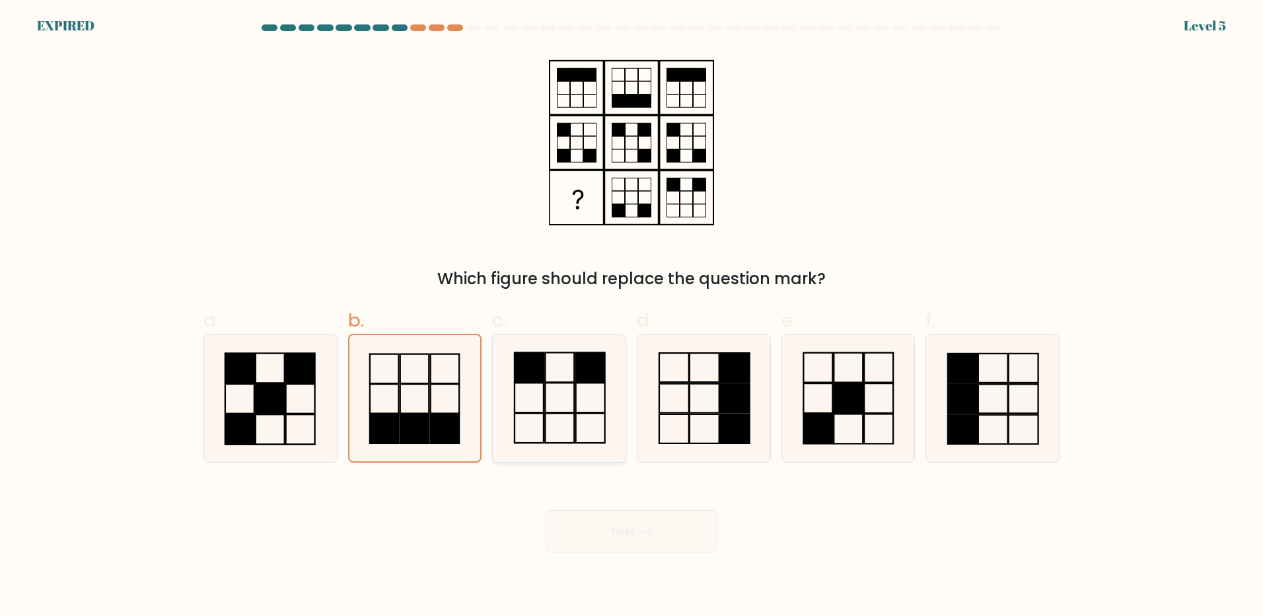
radio input "true"
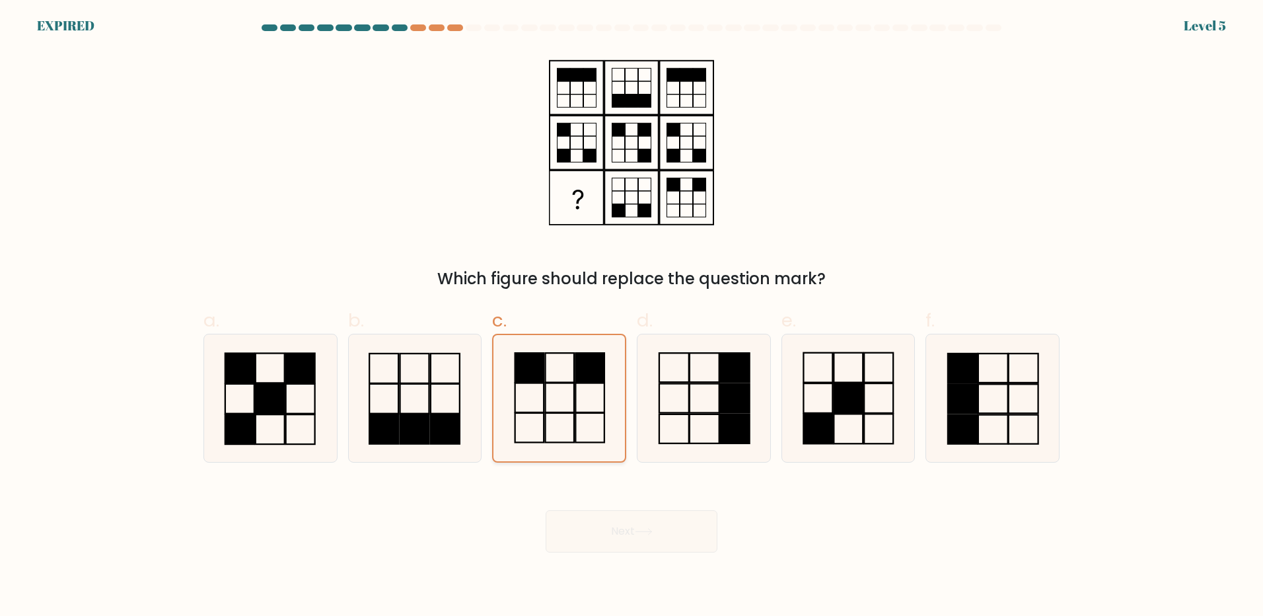
click at [549, 383] on rect at bounding box center [560, 396] width 29 height 29
click at [632, 316] on input "c." at bounding box center [632, 312] width 1 height 9
click at [549, 383] on rect at bounding box center [560, 396] width 29 height 29
click at [632, 316] on input "c." at bounding box center [632, 312] width 1 height 9
click at [549, 383] on rect at bounding box center [560, 396] width 29 height 29
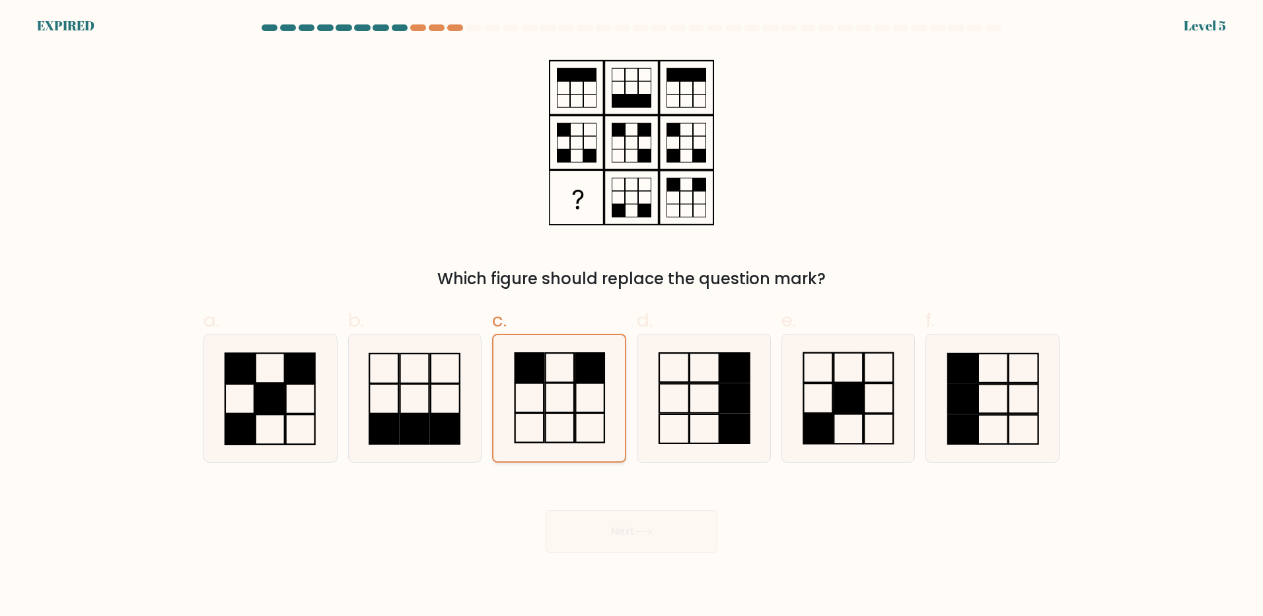
click at [632, 316] on input "c." at bounding box center [632, 312] width 1 height 9
click at [573, 376] on icon at bounding box center [559, 398] width 126 height 126
click at [632, 316] on input "c." at bounding box center [632, 312] width 1 height 9
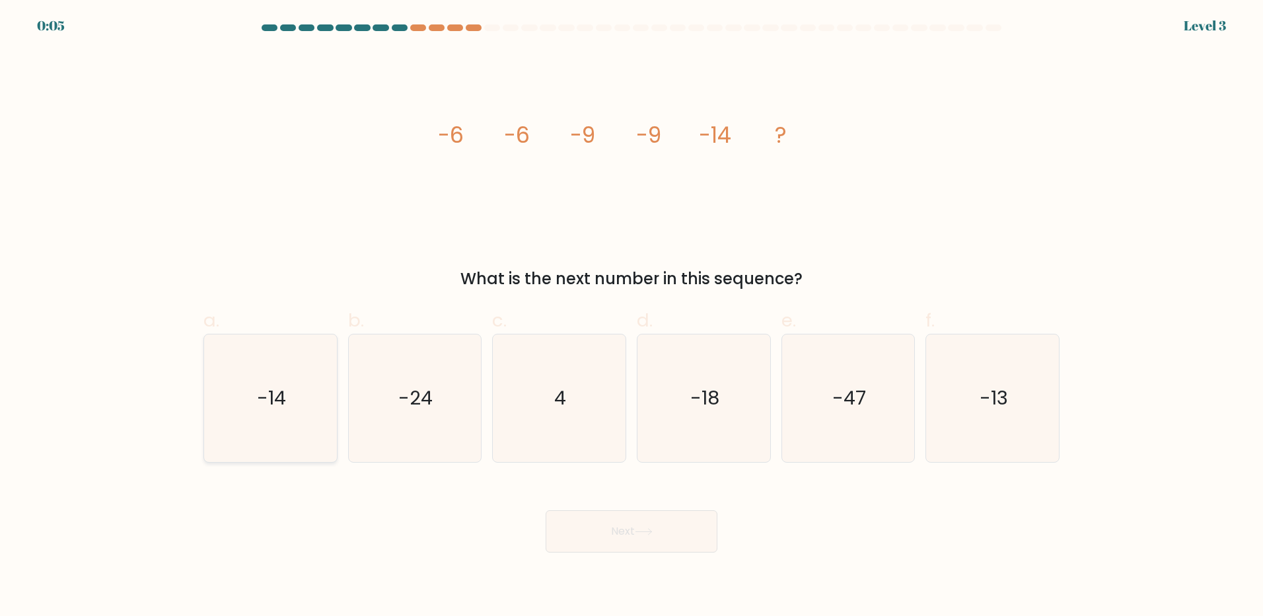
click at [300, 407] on icon "-14" at bounding box center [270, 397] width 127 height 127
click at [632, 316] on input "a. -14" at bounding box center [632, 312] width 1 height 9
radio input "true"
click at [633, 531] on button "Next" at bounding box center [632, 531] width 172 height 42
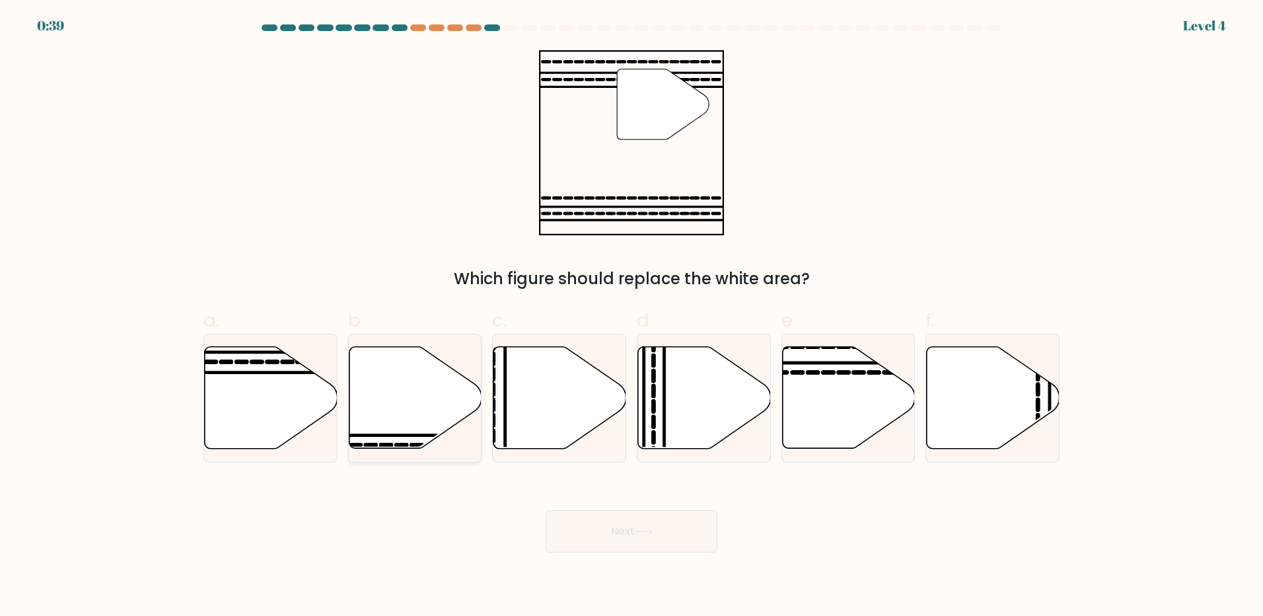
click at [431, 395] on icon at bounding box center [415, 398] width 133 height 102
click at [632, 316] on input "b." at bounding box center [632, 312] width 1 height 9
radio input "true"
click at [277, 394] on icon at bounding box center [271, 398] width 133 height 102
click at [632, 316] on input "a." at bounding box center [632, 312] width 1 height 9
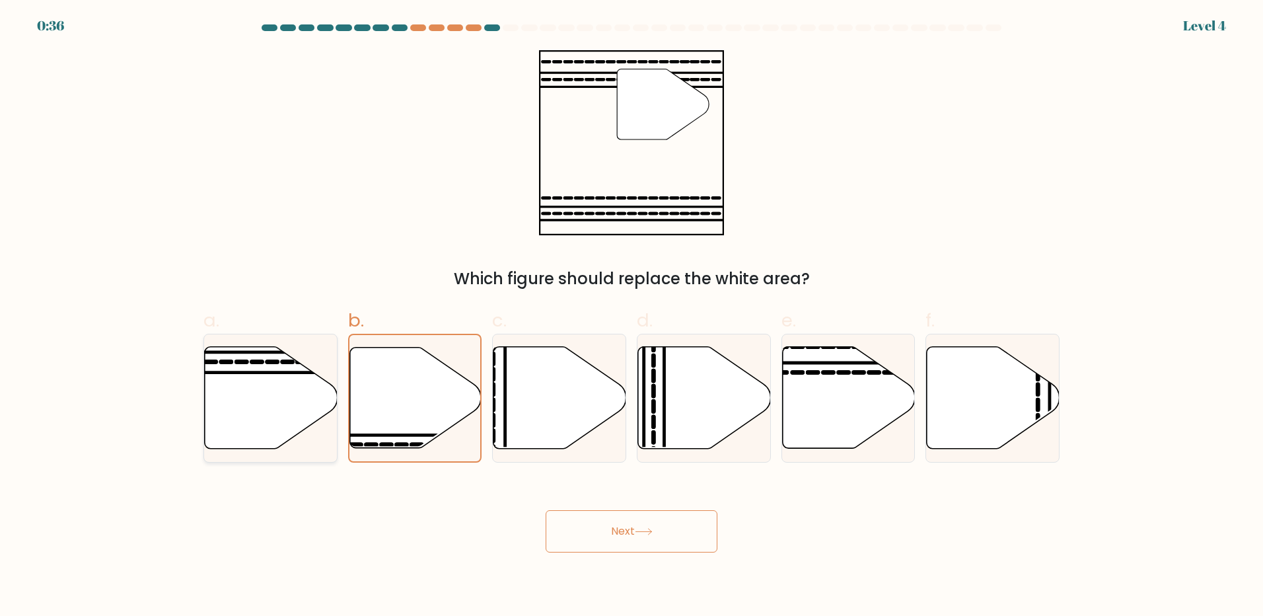
radio input "true"
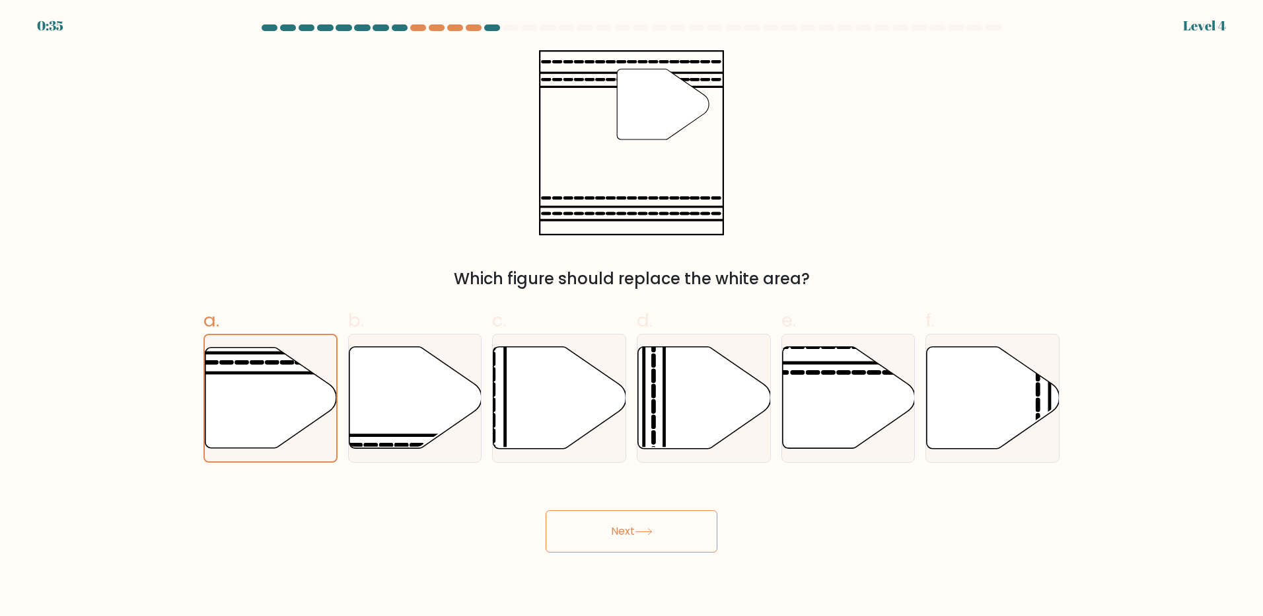
click at [618, 522] on button "Next" at bounding box center [632, 531] width 172 height 42
click at [632, 532] on button "Next" at bounding box center [632, 531] width 172 height 42
click at [225, 343] on div at bounding box center [270, 398] width 134 height 129
click at [632, 316] on input "a." at bounding box center [632, 312] width 1 height 9
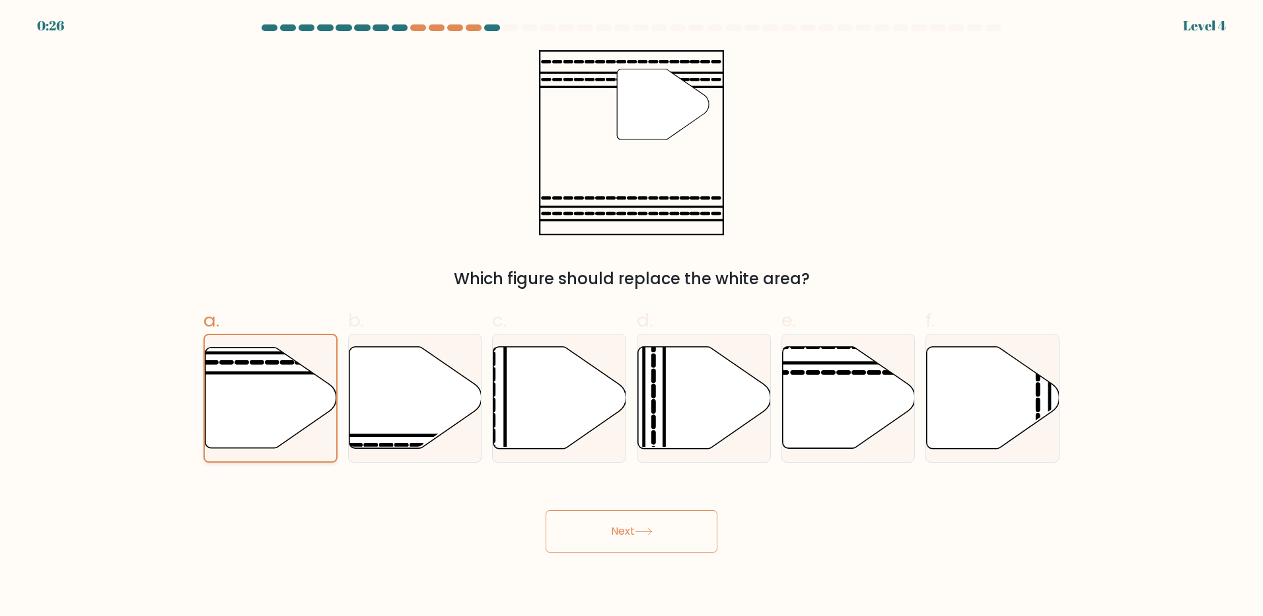
click at [254, 373] on line at bounding box center [226, 373] width 264 height 0
click at [632, 316] on input "a." at bounding box center [632, 312] width 1 height 9
click at [647, 520] on button "Next" at bounding box center [632, 531] width 172 height 42
click at [593, 528] on button "Next" at bounding box center [632, 531] width 172 height 42
click at [606, 534] on button "Next" at bounding box center [632, 531] width 172 height 42
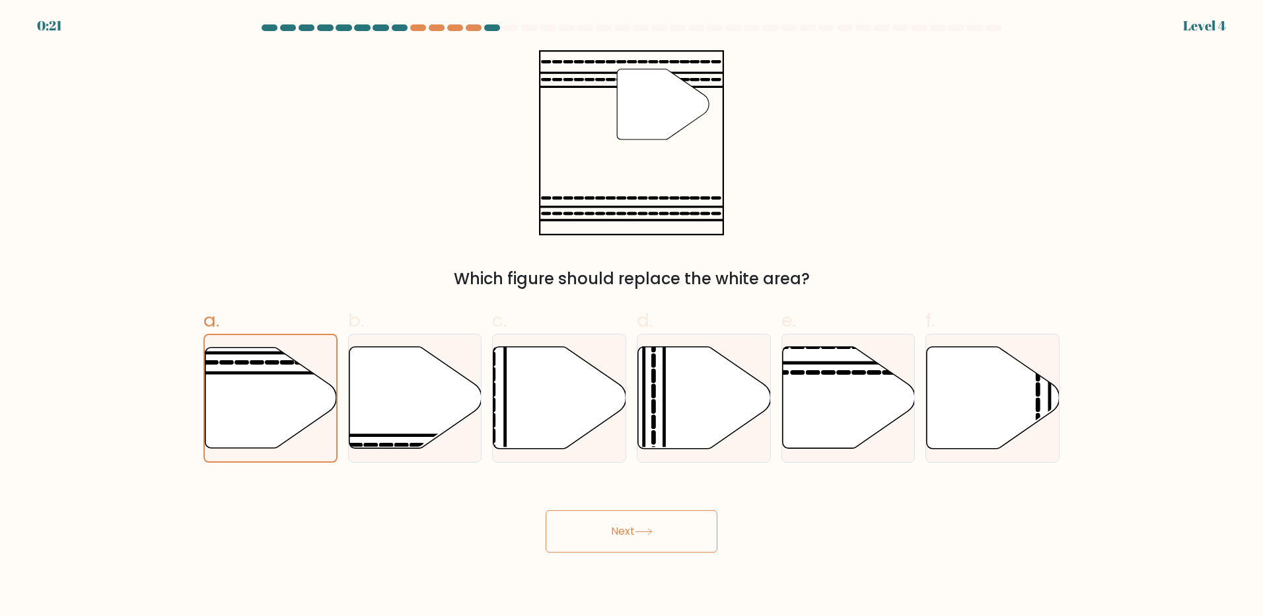
click at [622, 527] on button "Next" at bounding box center [632, 531] width 172 height 42
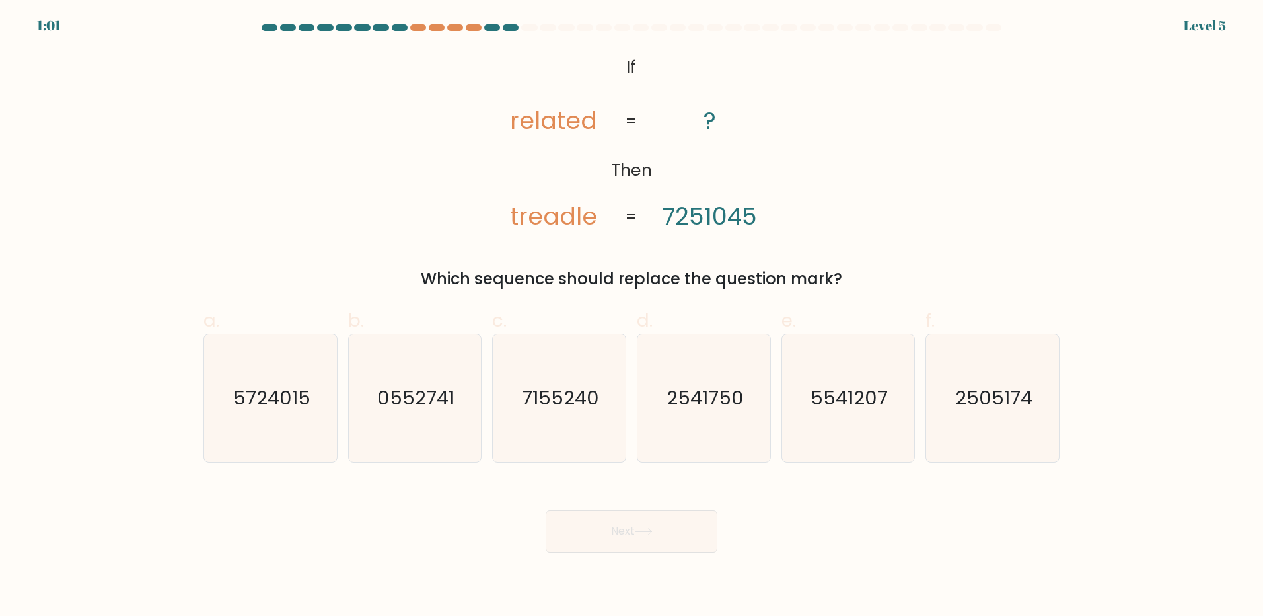
click at [583, 210] on tspan "treadle" at bounding box center [553, 216] width 87 height 34
click at [518, 222] on tspan "treadle" at bounding box center [553, 216] width 87 height 34
click at [431, 396] on text "0552741" at bounding box center [415, 397] width 77 height 26
click at [632, 316] on input "b. 0552741" at bounding box center [632, 312] width 1 height 9
radio input "true"
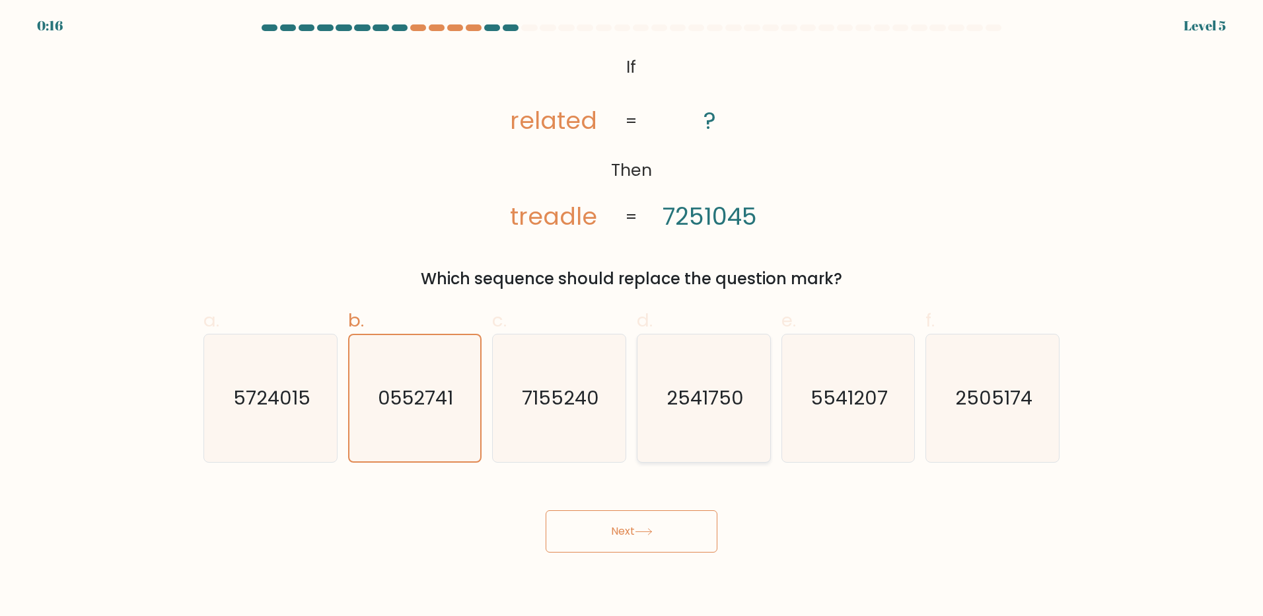
click at [715, 406] on text "2541750" at bounding box center [705, 397] width 77 height 26
click at [632, 316] on input "d. 2541750" at bounding box center [632, 312] width 1 height 9
radio input "true"
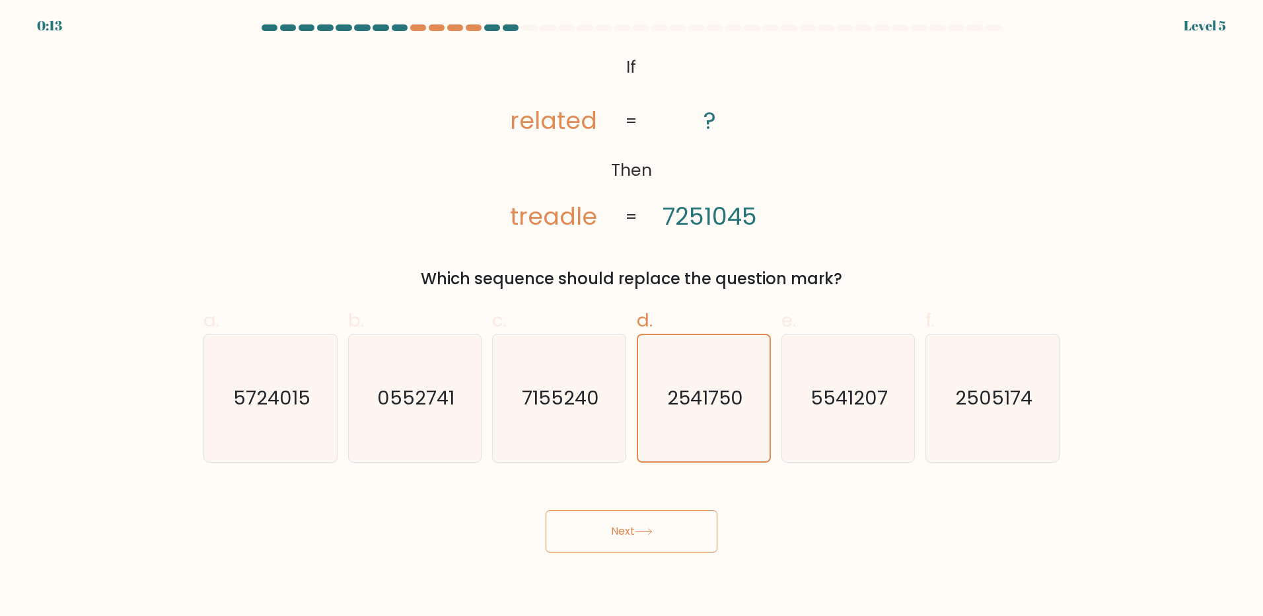
click at [628, 526] on button "Next" at bounding box center [632, 531] width 172 height 42
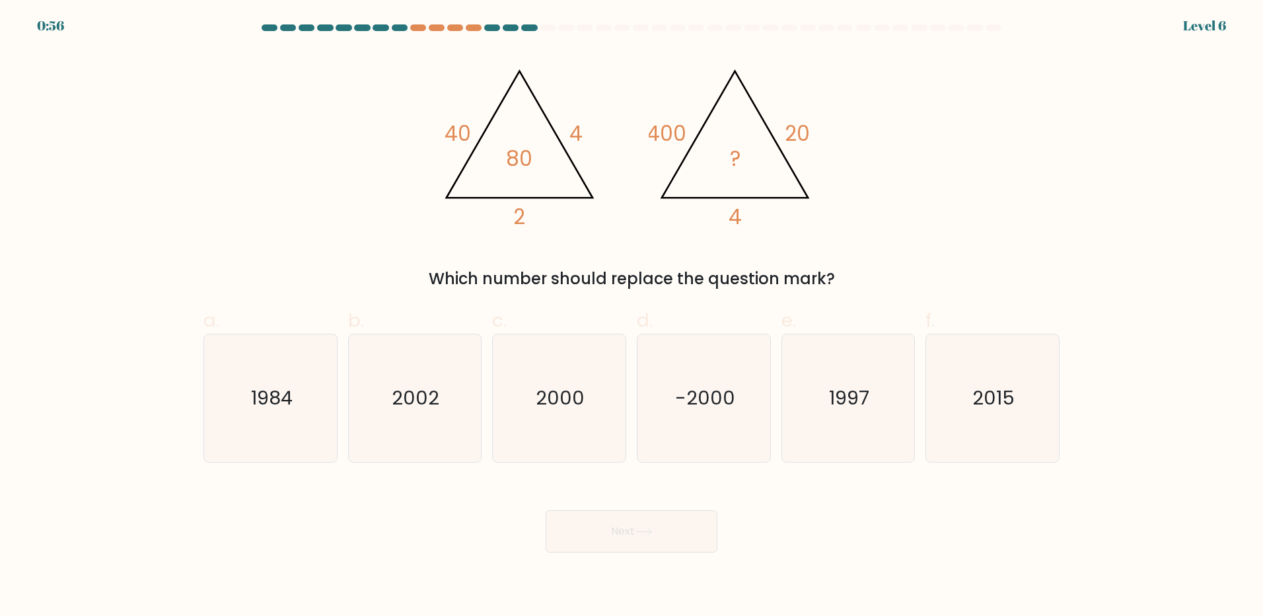
click at [618, 532] on button "Next" at bounding box center [632, 531] width 172 height 42
click at [637, 330] on label "d. -2000" at bounding box center [704, 385] width 134 height 156
click at [632, 316] on input "d. -2000" at bounding box center [632, 312] width 1 height 9
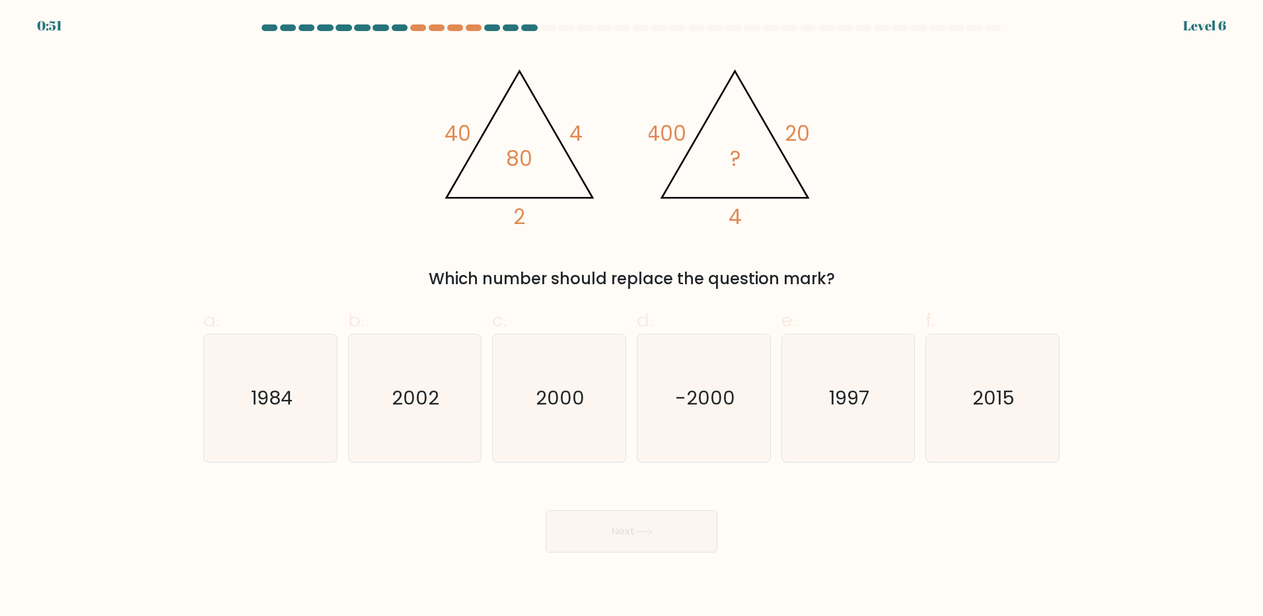
radio input "true"
click at [707, 412] on icon "-2000" at bounding box center [704, 398] width 126 height 126
click at [632, 316] on input "d. -2000" at bounding box center [632, 312] width 1 height 9
click at [517, 152] on tspan "80" at bounding box center [519, 158] width 26 height 29
click at [563, 233] on icon "@import url('https://fonts.googleapis.com/css?family=Abril+Fatface:400,100,100i…" at bounding box center [631, 142] width 396 height 185
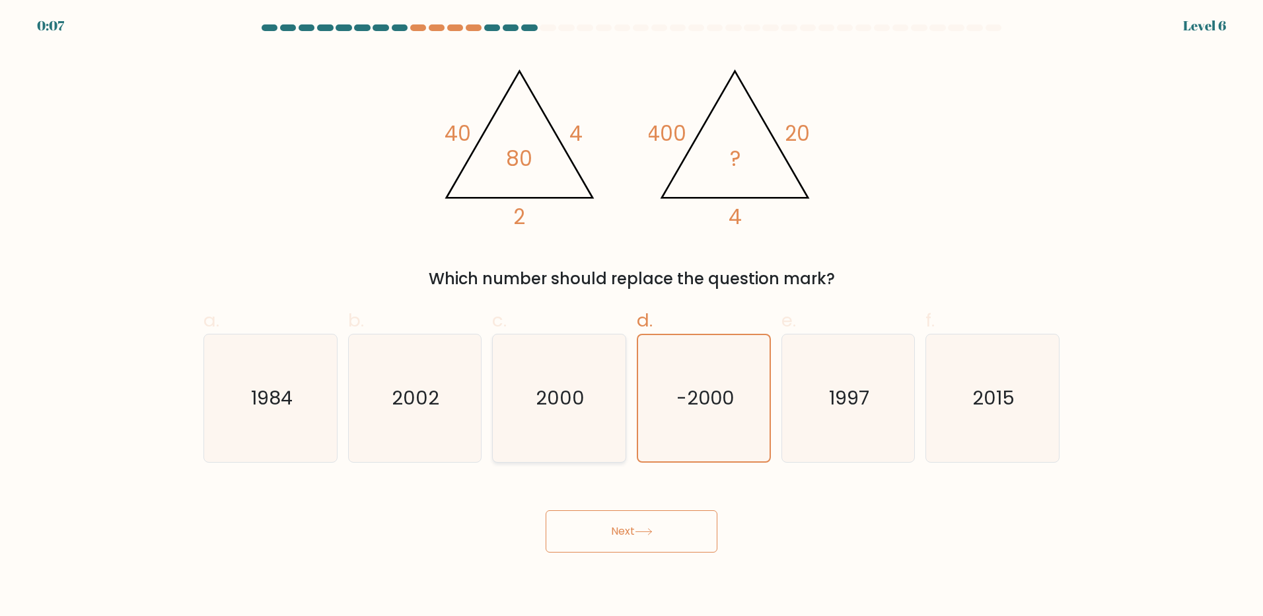
click at [574, 394] on text "2000" at bounding box center [560, 397] width 49 height 26
click at [632, 316] on input "c. 2000" at bounding box center [632, 312] width 1 height 9
radio input "true"
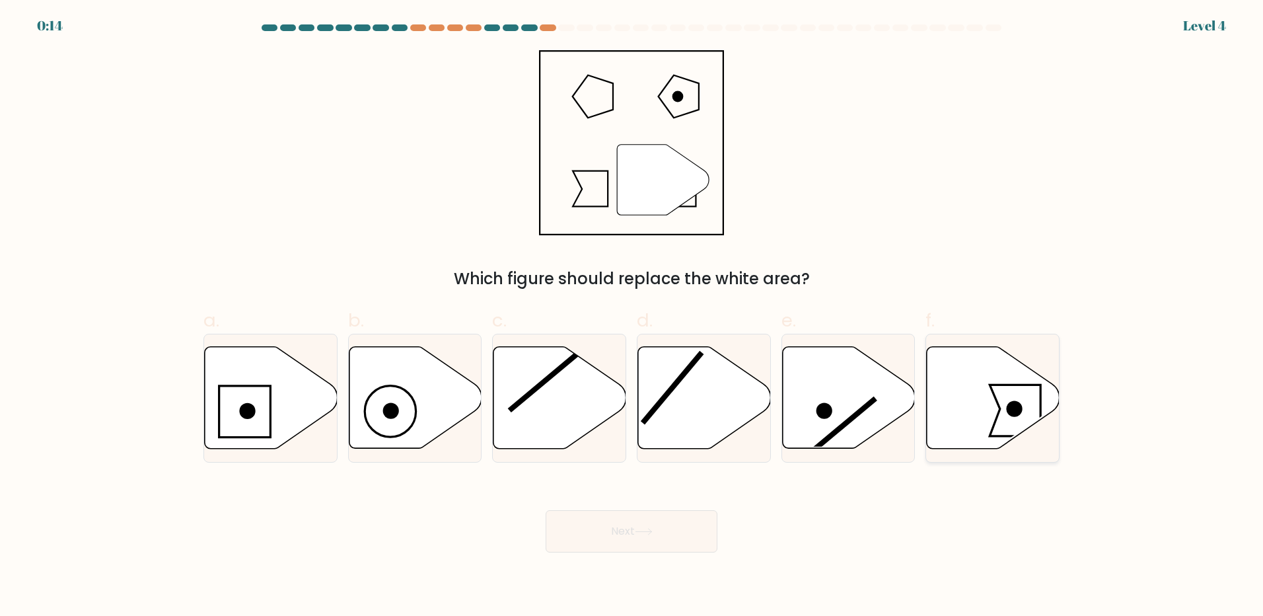
click at [1013, 402] on circle at bounding box center [1015, 408] width 16 height 16
click at [632, 316] on input "f." at bounding box center [632, 312] width 1 height 9
radio input "true"
click at [595, 526] on button "Next" at bounding box center [632, 531] width 172 height 42
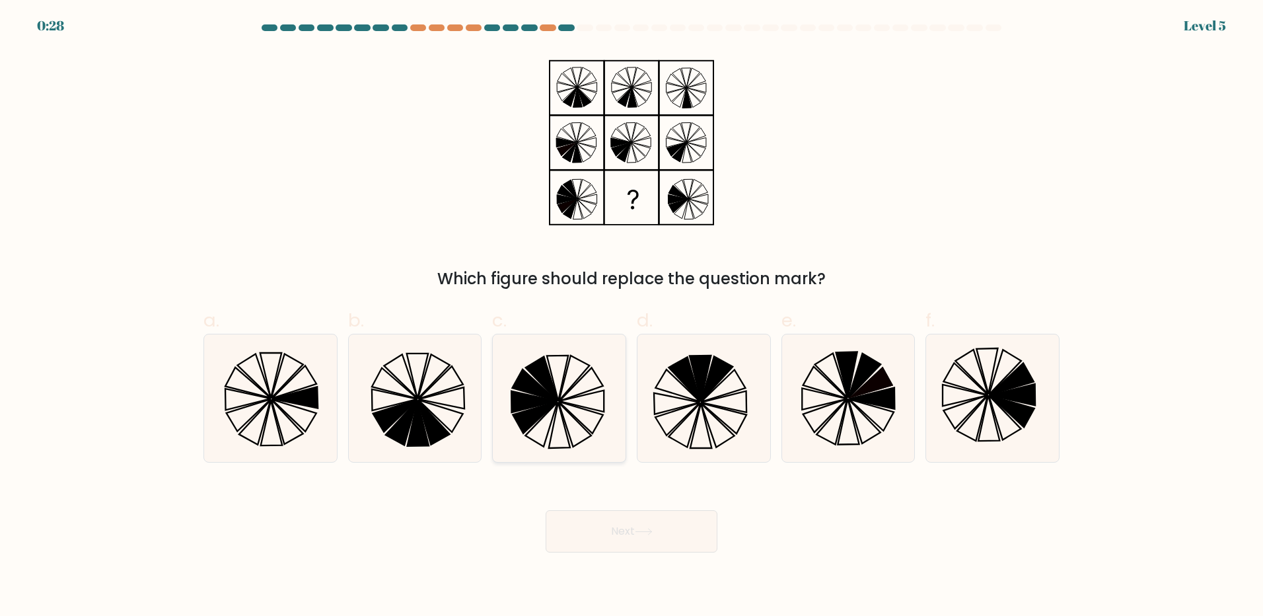
click at [547, 404] on icon at bounding box center [535, 418] width 44 height 32
click at [632, 316] on input "c." at bounding box center [632, 312] width 1 height 9
radio input "true"
click at [649, 532] on icon at bounding box center [644, 531] width 18 height 7
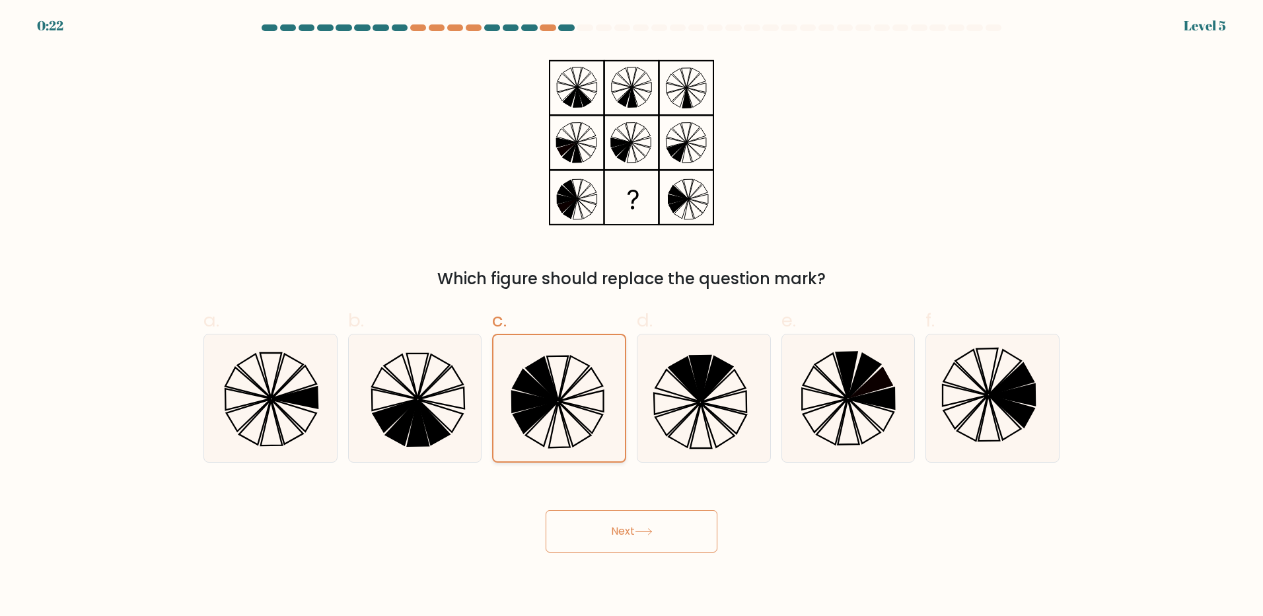
click at [559, 377] on icon at bounding box center [559, 398] width 126 height 126
click at [632, 316] on input "c." at bounding box center [632, 312] width 1 height 9
click at [618, 528] on button "Next" at bounding box center [632, 531] width 172 height 42
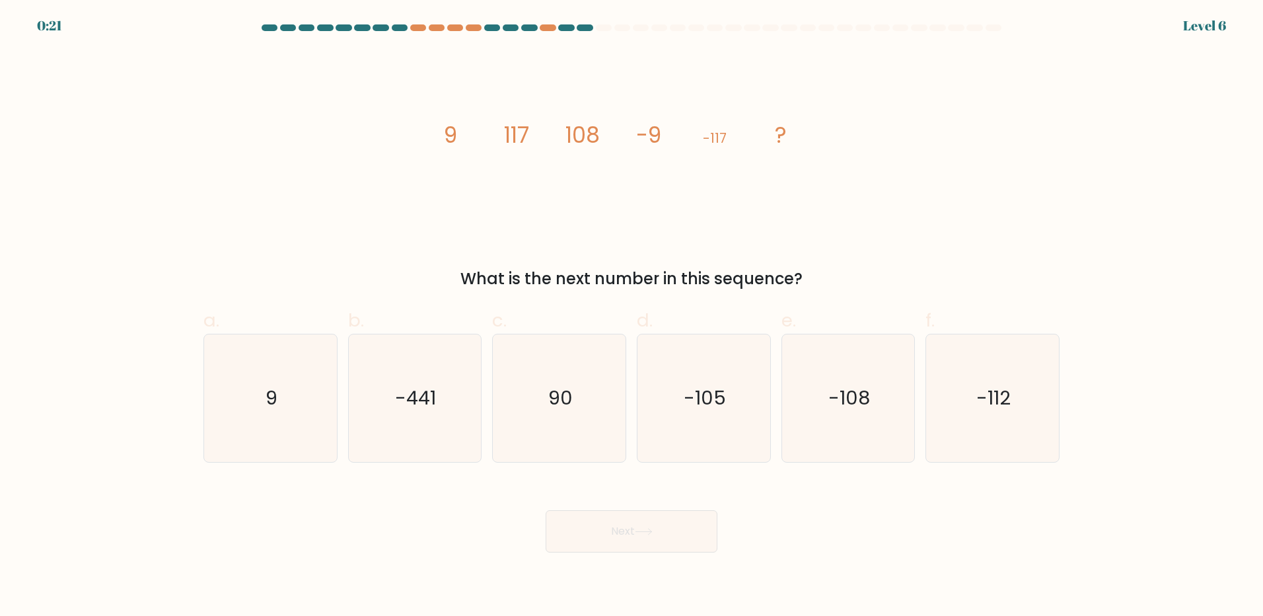
click at [618, 528] on button "Next" at bounding box center [632, 531] width 172 height 42
click at [902, 188] on div "image/svg+xml 9 117 108 -9 -117 ? What is the next number in this sequence?" at bounding box center [632, 170] width 872 height 240
click at [860, 407] on text "-108" at bounding box center [849, 397] width 42 height 26
click at [632, 316] on input "e. -108" at bounding box center [632, 312] width 1 height 9
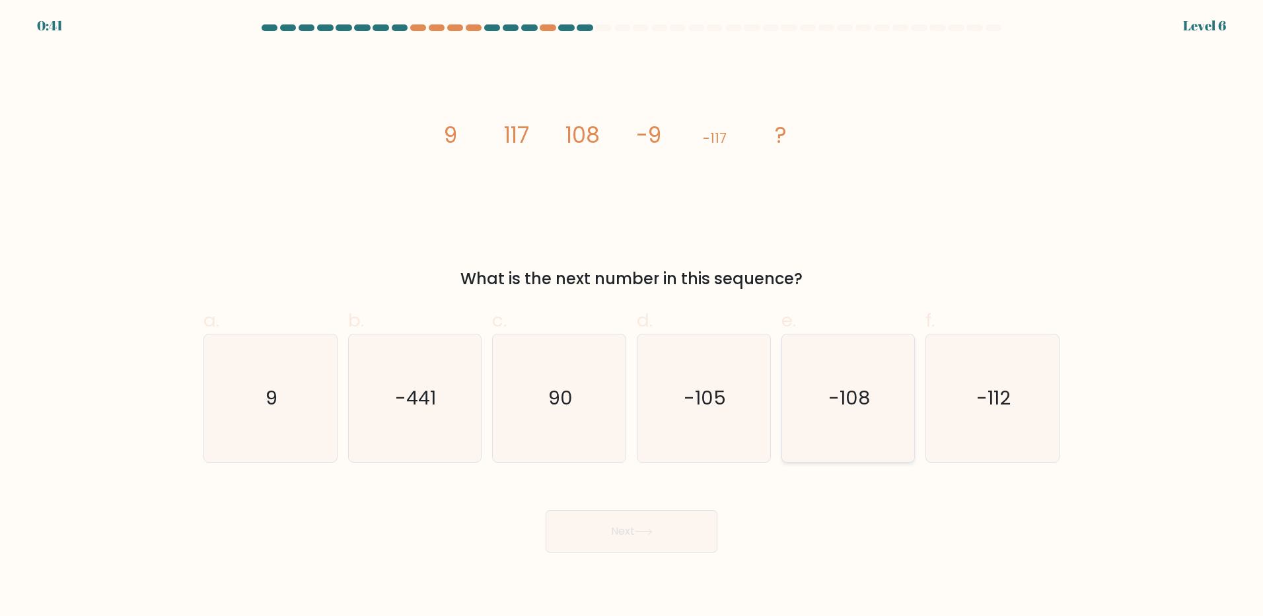
radio input "true"
click at [624, 538] on button "Next" at bounding box center [632, 531] width 172 height 42
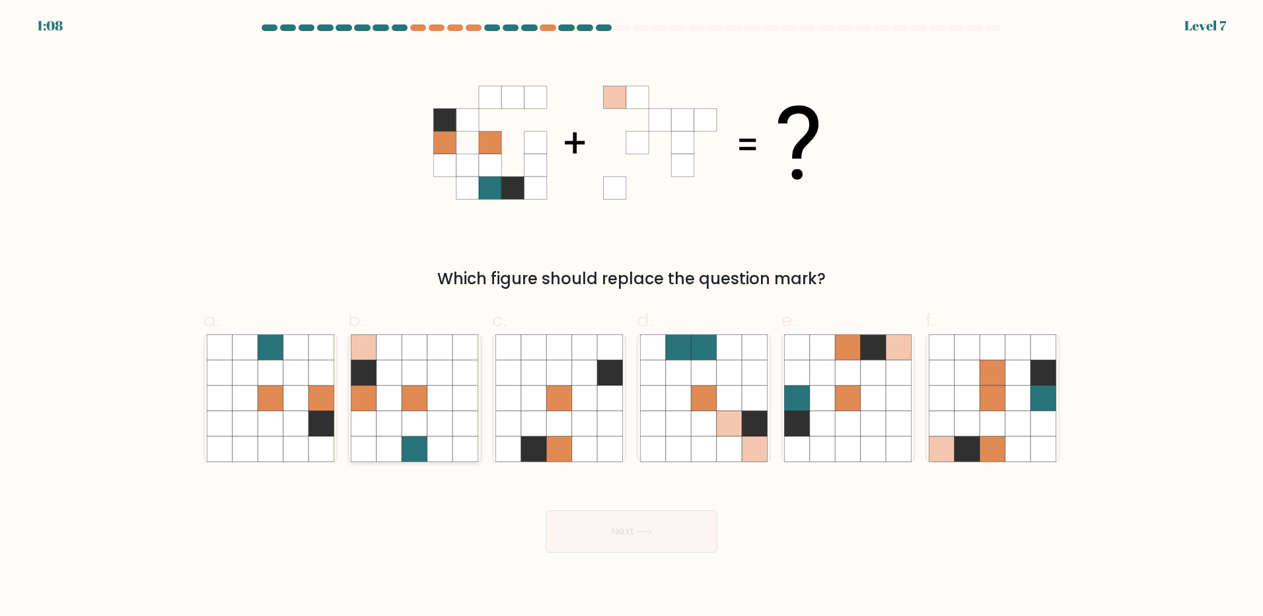
click at [404, 369] on icon at bounding box center [414, 372] width 25 height 25
click at [632, 316] on input "b." at bounding box center [632, 312] width 1 height 9
radio input "true"
click at [633, 535] on button "Next" at bounding box center [632, 531] width 172 height 42
click at [635, 536] on button "Next" at bounding box center [632, 531] width 172 height 42
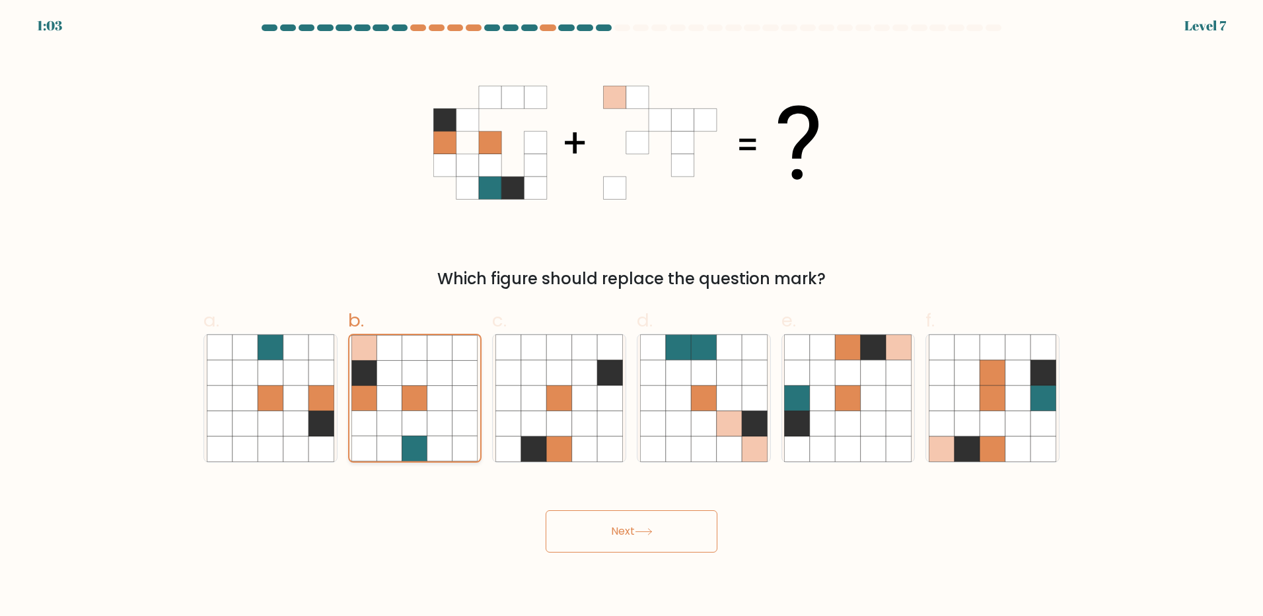
click at [405, 404] on icon at bounding box center [414, 397] width 25 height 25
click at [632, 316] on input "b." at bounding box center [632, 312] width 1 height 9
click at [631, 526] on button "Next" at bounding box center [632, 531] width 172 height 42
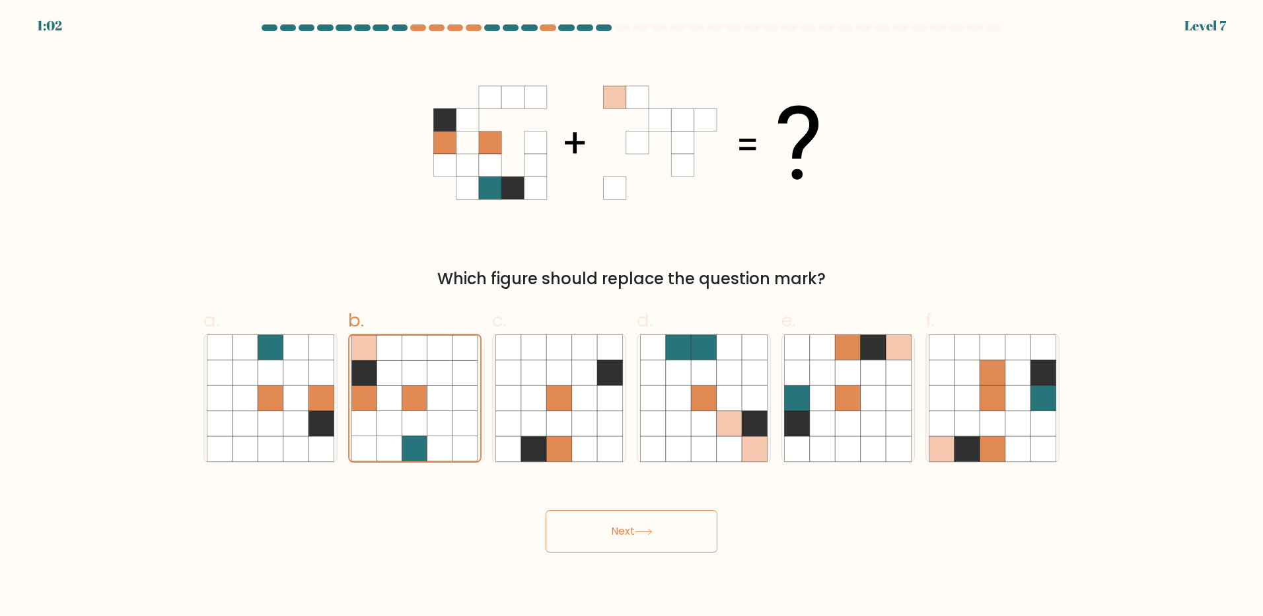
click at [631, 526] on button "Next" at bounding box center [632, 531] width 172 height 42
click at [630, 523] on button "Next" at bounding box center [632, 531] width 172 height 42
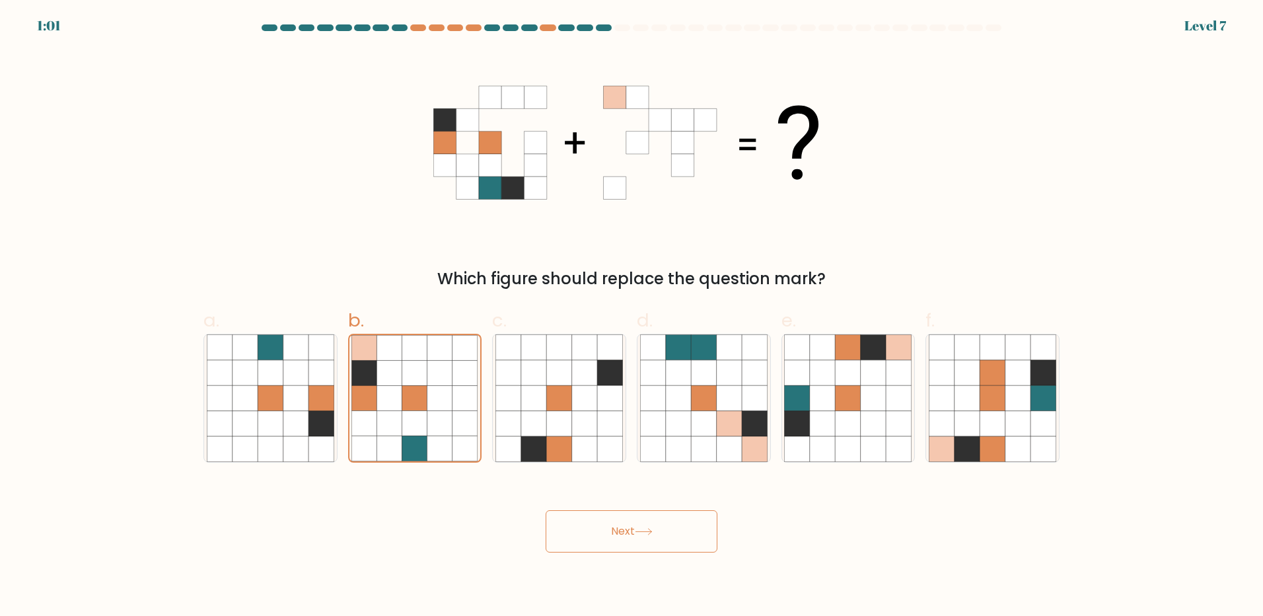
click at [630, 523] on button "Next" at bounding box center [632, 531] width 172 height 42
click at [630, 522] on button "Next" at bounding box center [632, 531] width 172 height 42
click at [630, 521] on button "Next" at bounding box center [632, 531] width 172 height 42
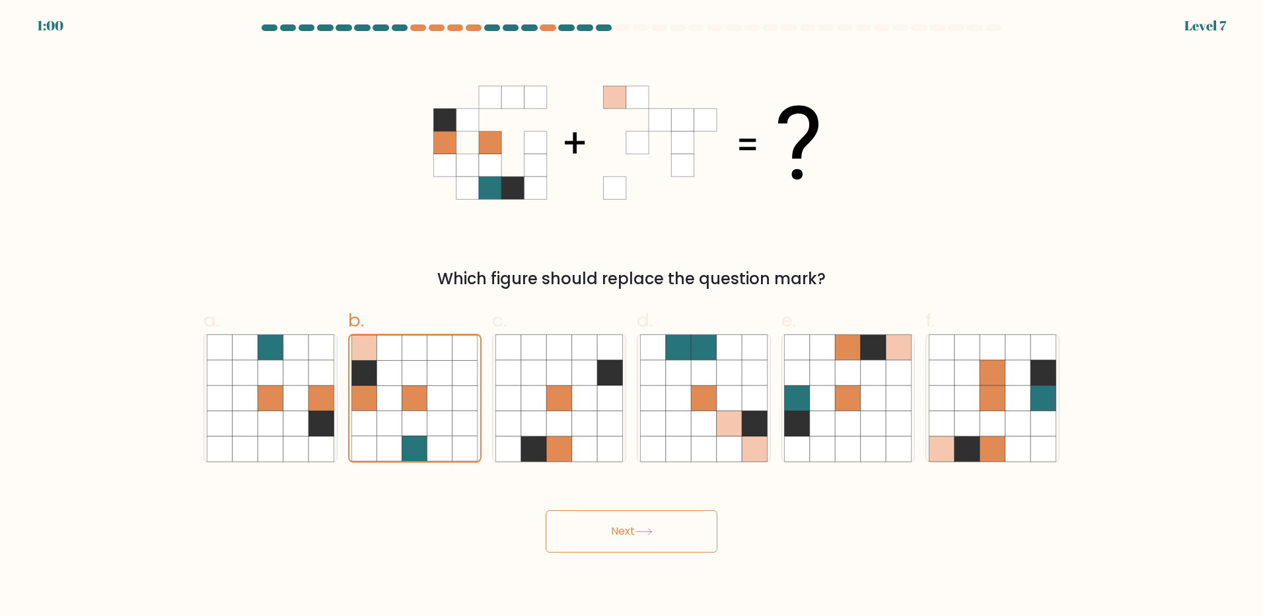
click at [630, 521] on button "Next" at bounding box center [632, 531] width 172 height 42
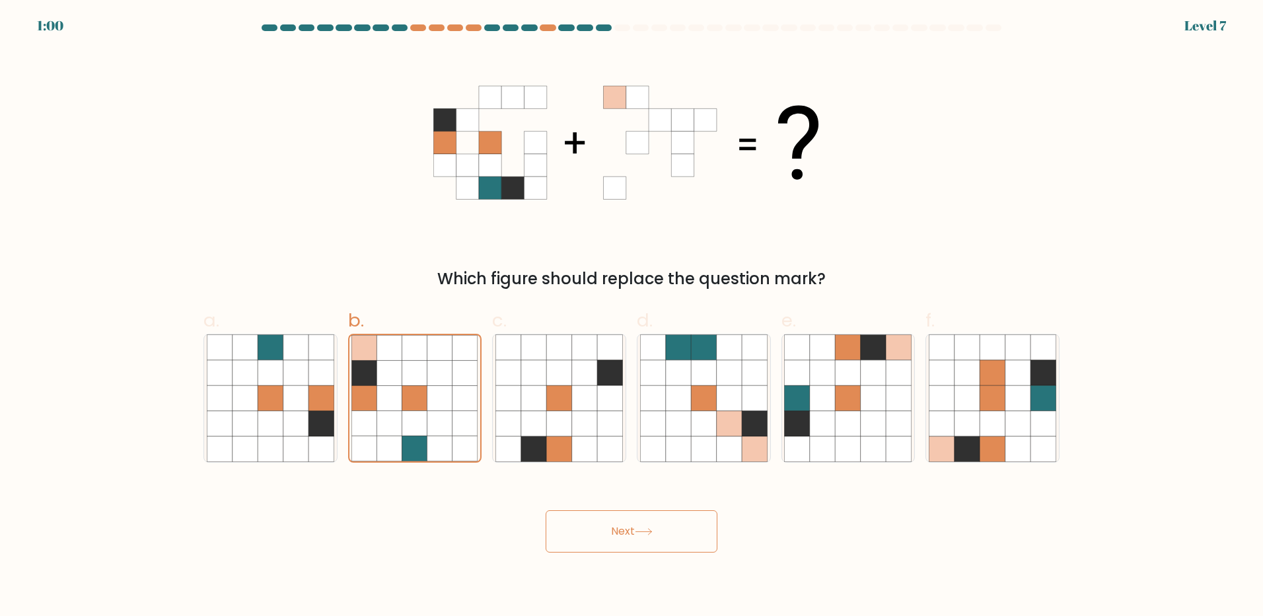
click at [630, 521] on button "Next" at bounding box center [632, 531] width 172 height 42
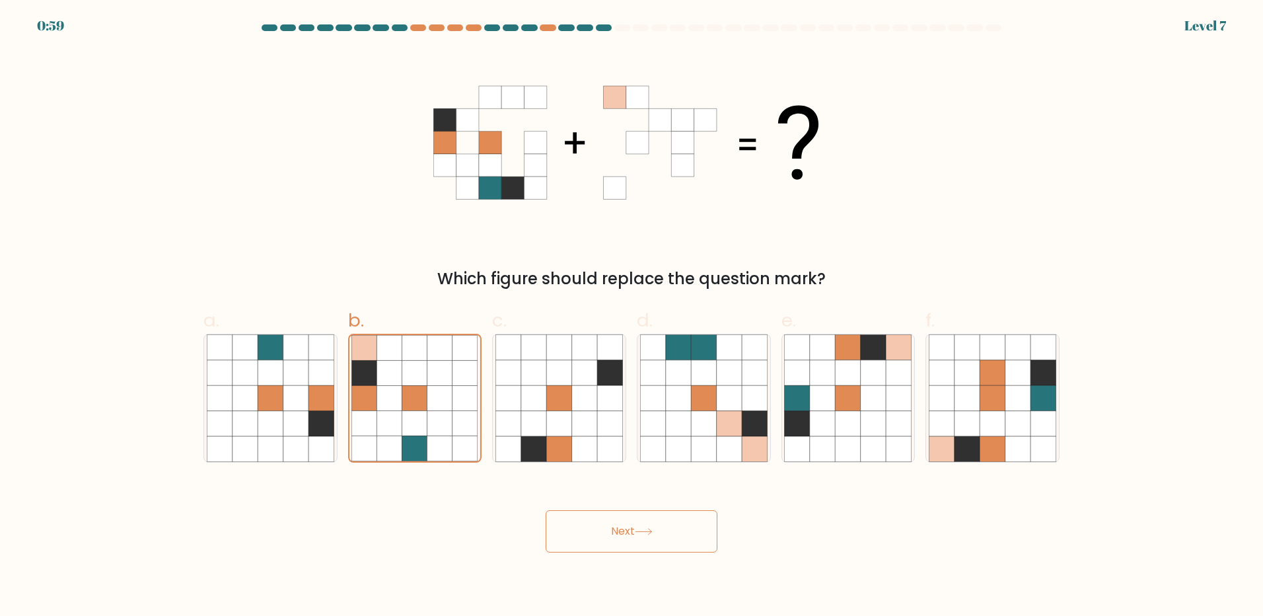
click at [630, 521] on button "Next" at bounding box center [632, 531] width 172 height 42
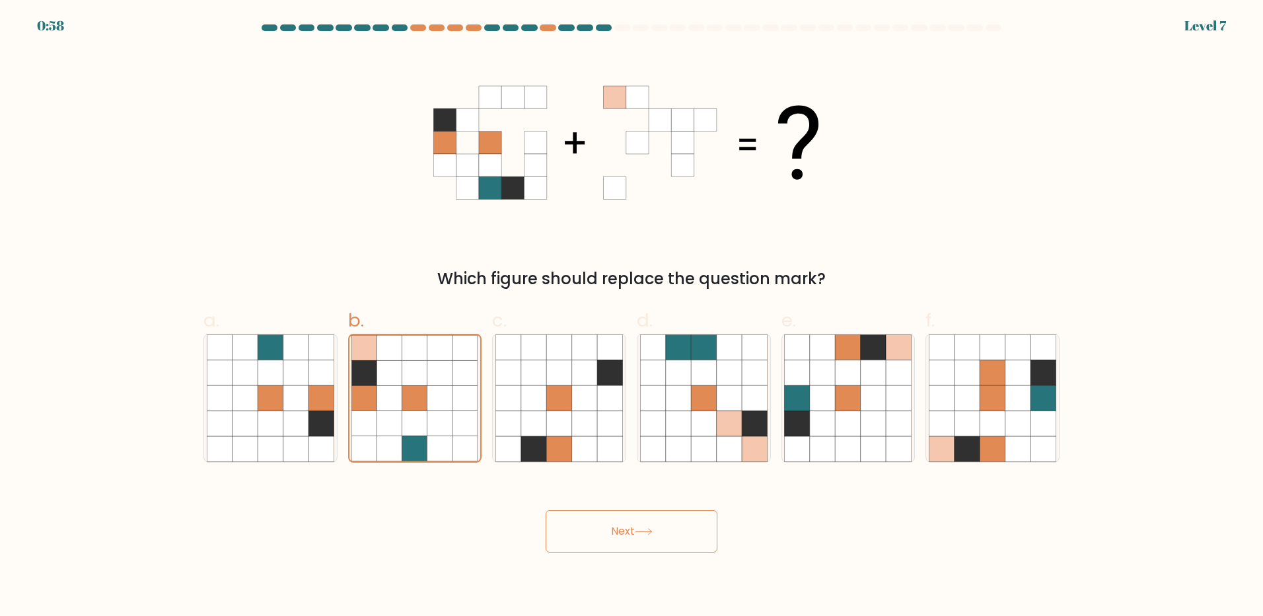
click at [630, 521] on button "Next" at bounding box center [632, 531] width 172 height 42
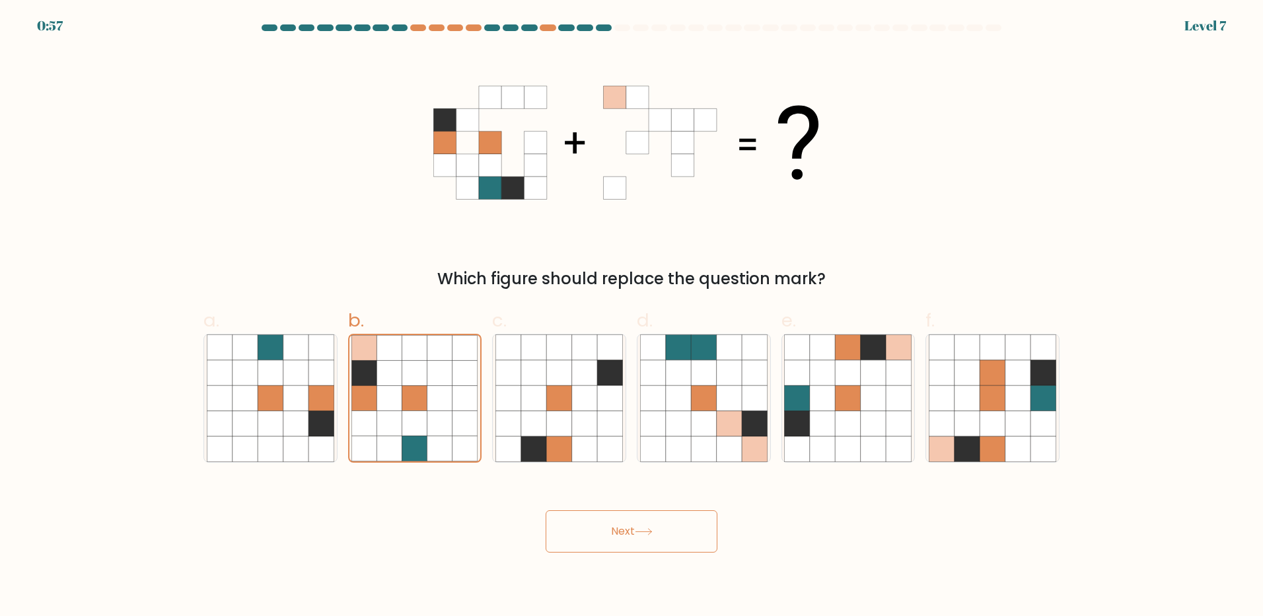
click at [632, 524] on button "Next" at bounding box center [632, 531] width 172 height 42
click at [626, 534] on button "Next" at bounding box center [632, 531] width 172 height 42
click at [624, 536] on button "Next" at bounding box center [632, 531] width 172 height 42
click at [546, 510] on button "Next" at bounding box center [632, 531] width 172 height 42
click at [631, 529] on button "Next" at bounding box center [632, 531] width 172 height 42
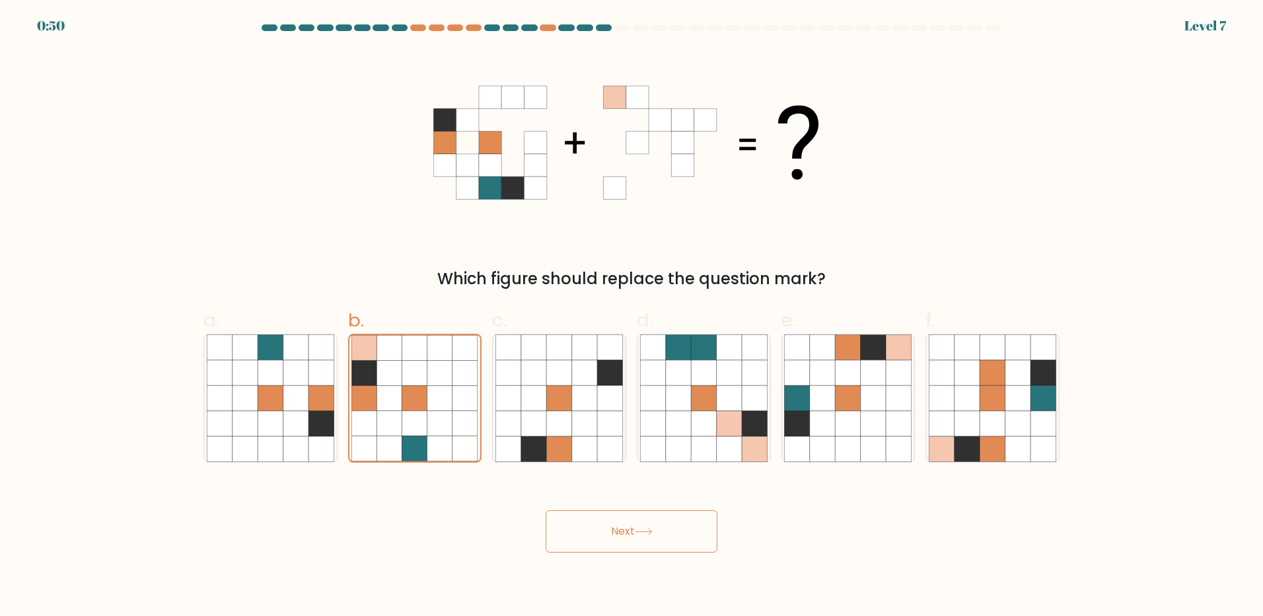
click at [631, 529] on button "Next" at bounding box center [632, 531] width 172 height 42
click at [631, 530] on button "Next" at bounding box center [632, 531] width 172 height 42
click at [631, 528] on button "Next" at bounding box center [632, 531] width 172 height 42
click at [632, 524] on button "Next" at bounding box center [632, 531] width 172 height 42
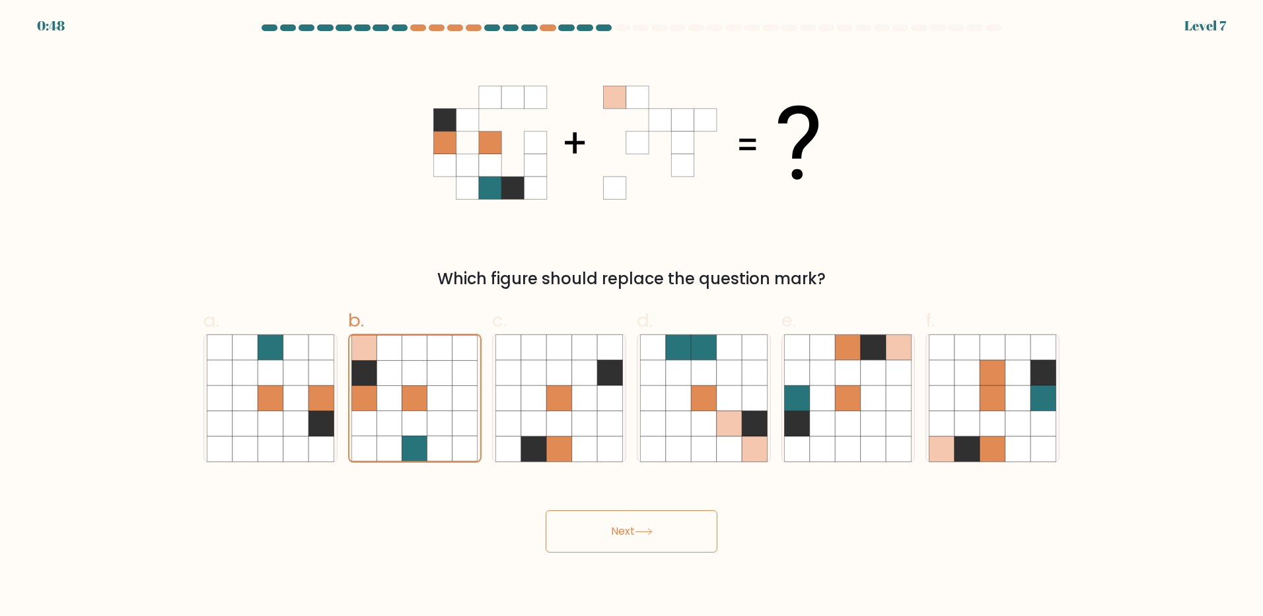
click at [632, 524] on button "Next" at bounding box center [632, 531] width 172 height 42
click at [625, 528] on button "Next" at bounding box center [632, 531] width 172 height 42
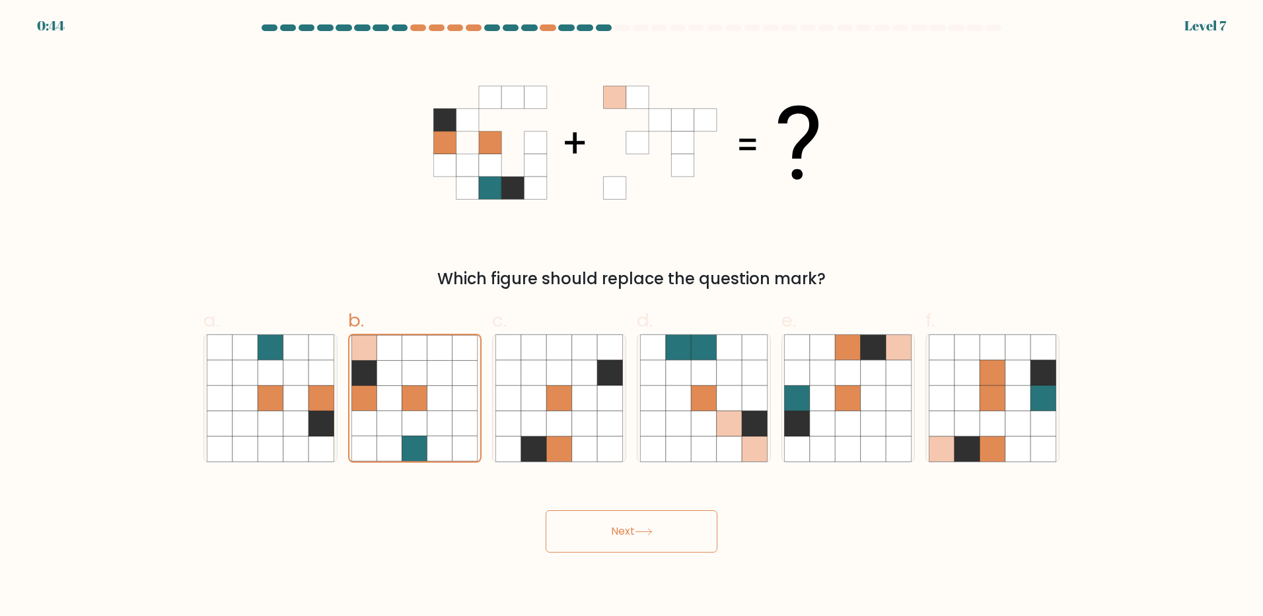
click at [625, 528] on button "Next" at bounding box center [632, 531] width 172 height 42
click at [624, 528] on button "Next" at bounding box center [632, 531] width 172 height 42
click at [623, 524] on button "Next" at bounding box center [632, 531] width 172 height 42
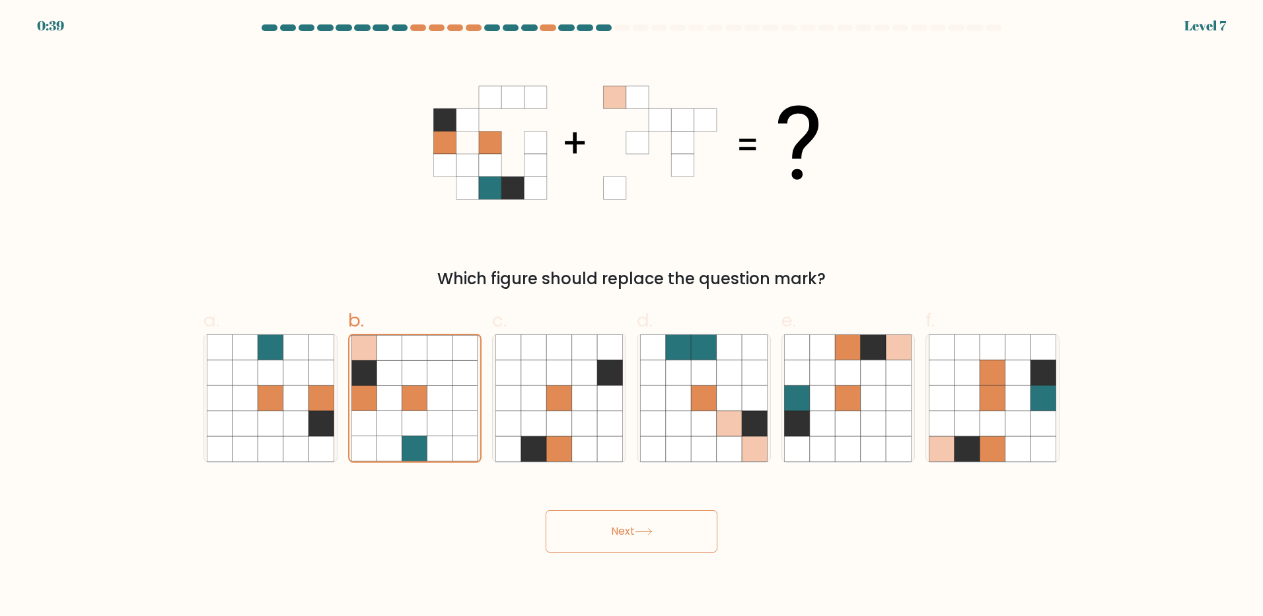
click at [623, 524] on button "Next" at bounding box center [632, 531] width 172 height 42
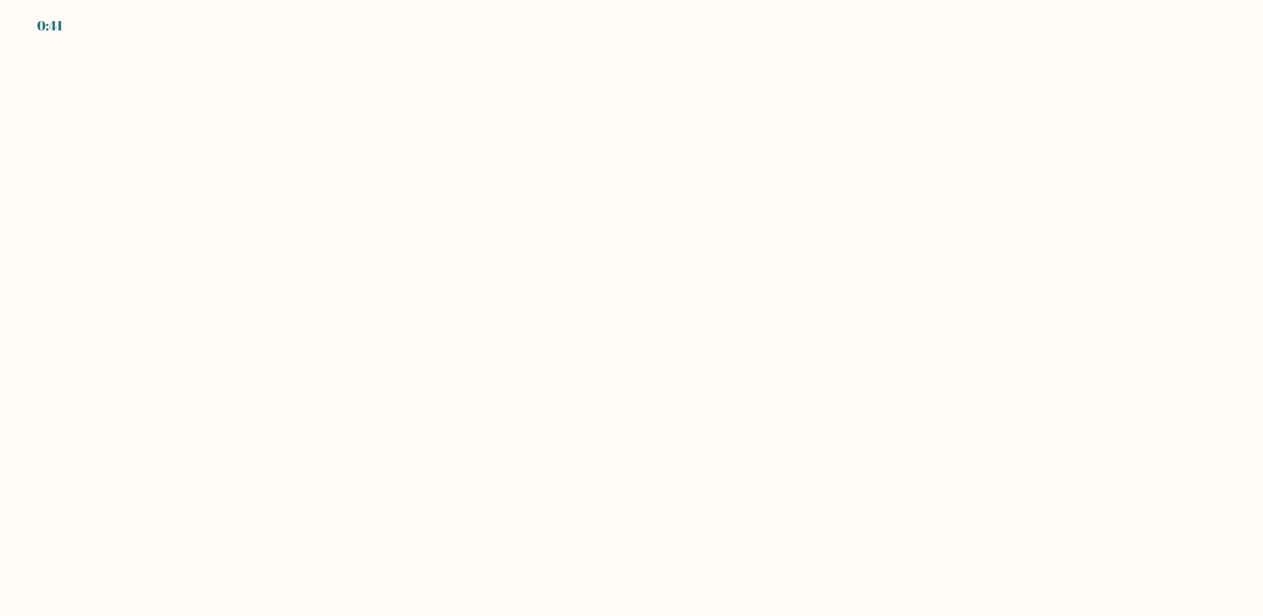
click at [89, 35] on div "0:41" at bounding box center [631, 18] width 1263 height 36
click at [208, 418] on body "0:17" at bounding box center [631, 308] width 1263 height 616
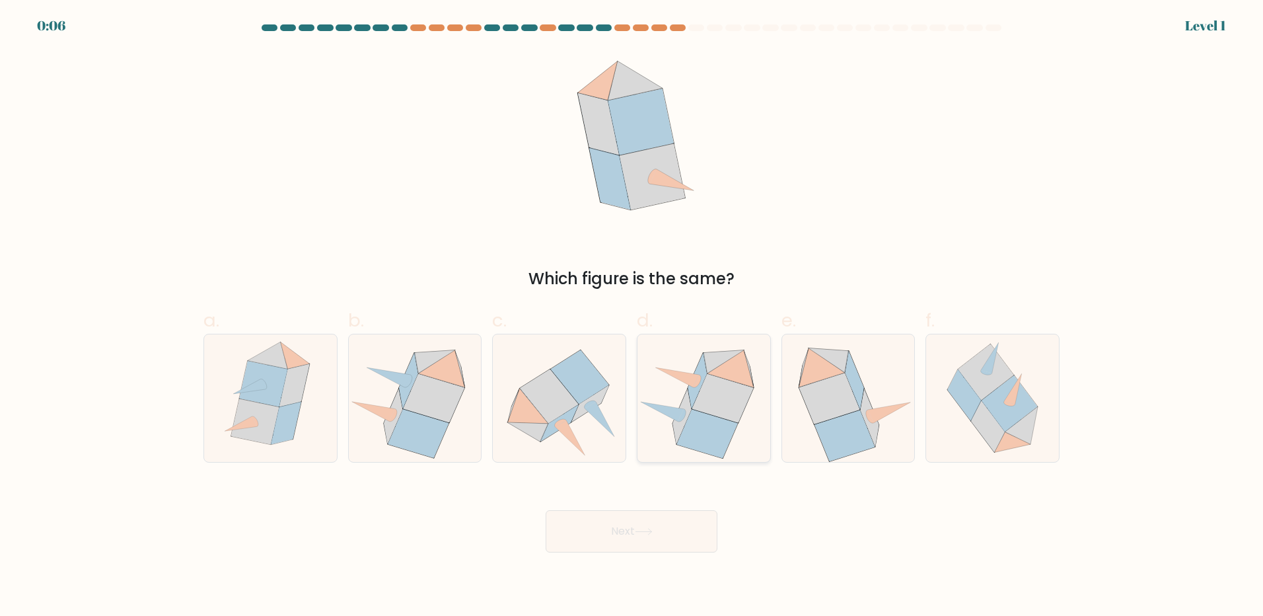
click at [716, 396] on icon at bounding box center [722, 398] width 61 height 49
click at [632, 316] on input "d." at bounding box center [632, 312] width 1 height 9
radio input "true"
click at [862, 424] on icon at bounding box center [844, 435] width 60 height 51
click at [632, 316] on input "e." at bounding box center [632, 312] width 1 height 9
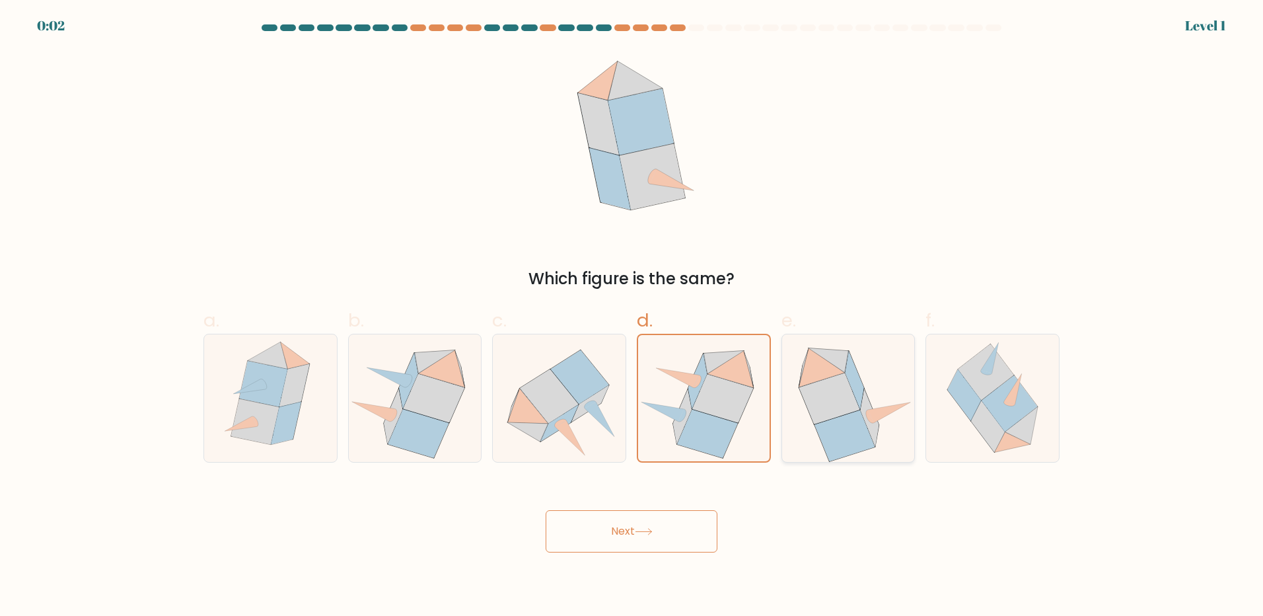
radio input "true"
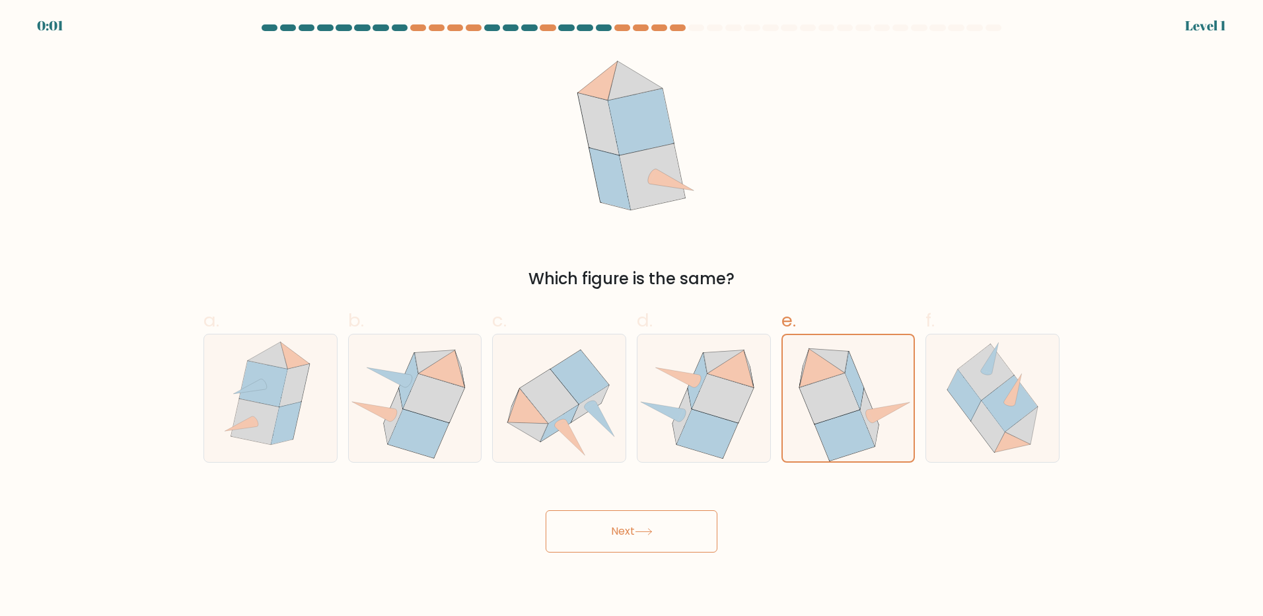
click at [658, 531] on button "Next" at bounding box center [632, 531] width 172 height 42
click at [862, 399] on icon at bounding box center [847, 398] width 129 height 126
click at [632, 316] on input "e." at bounding box center [632, 312] width 1 height 9
click at [863, 416] on icon at bounding box center [847, 398] width 129 height 126
click at [632, 316] on input "e." at bounding box center [632, 312] width 1 height 9
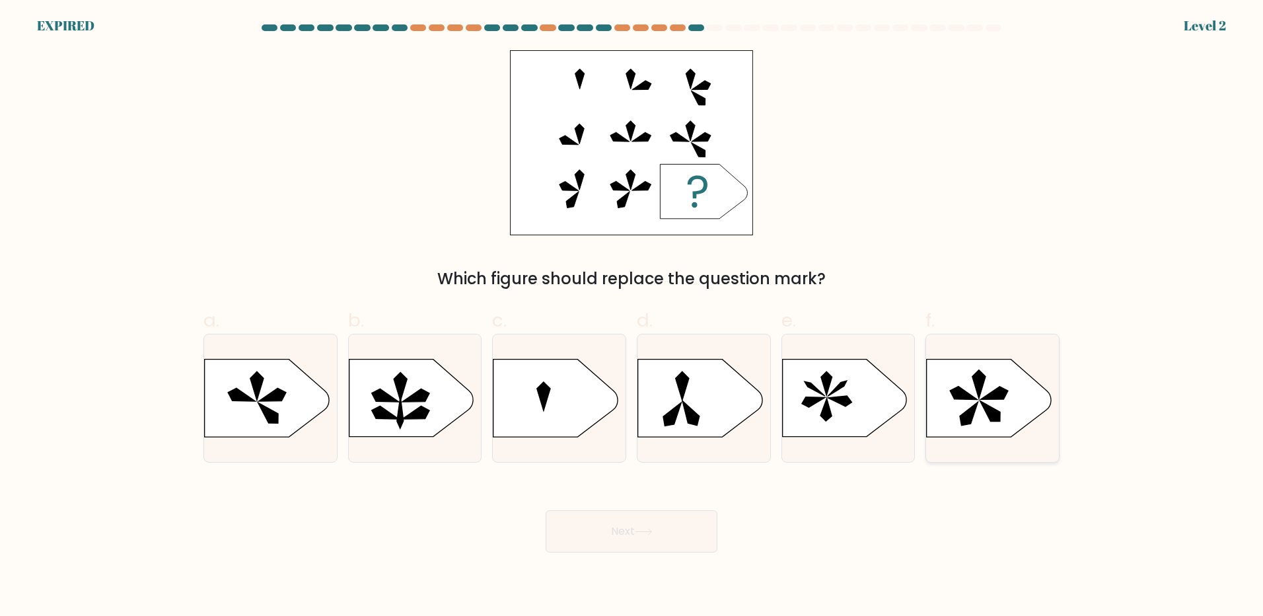
click at [994, 410] on icon at bounding box center [990, 410] width 20 height 20
click at [632, 316] on input "f." at bounding box center [632, 312] width 1 height 9
radio input "true"
click at [673, 530] on button "Next" at bounding box center [632, 531] width 172 height 42
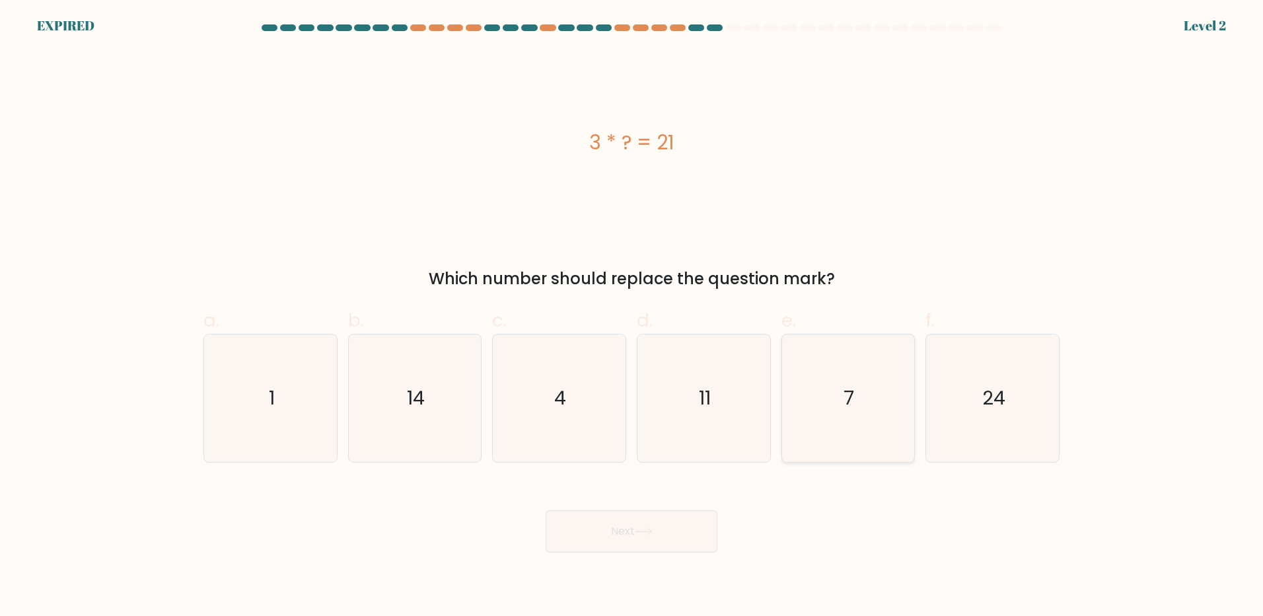
click at [879, 394] on icon "7" at bounding box center [847, 397] width 127 height 127
click at [632, 316] on input "e. 7" at bounding box center [632, 312] width 1 height 9
radio input "true"
click at [626, 540] on button "Next" at bounding box center [632, 531] width 172 height 42
click at [632, 527] on button "Next" at bounding box center [632, 531] width 172 height 42
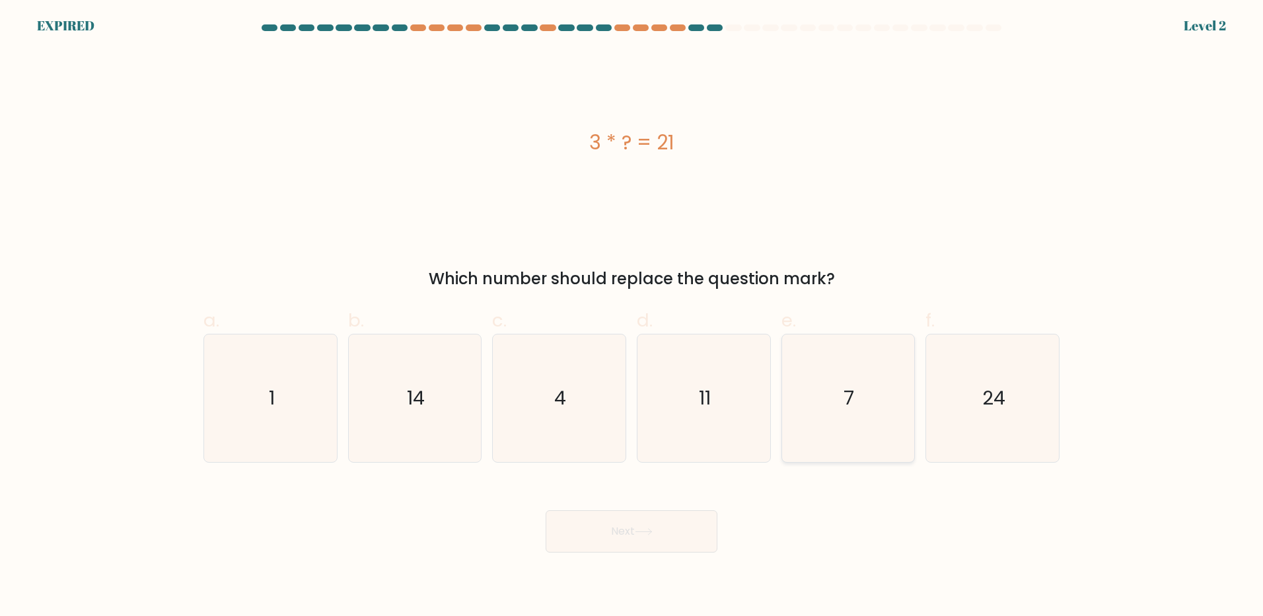
click at [853, 409] on text "7" at bounding box center [849, 397] width 11 height 26
click at [632, 316] on input "e. 7" at bounding box center [632, 312] width 1 height 9
radio input "true"
click at [675, 537] on button "Next" at bounding box center [632, 531] width 172 height 42
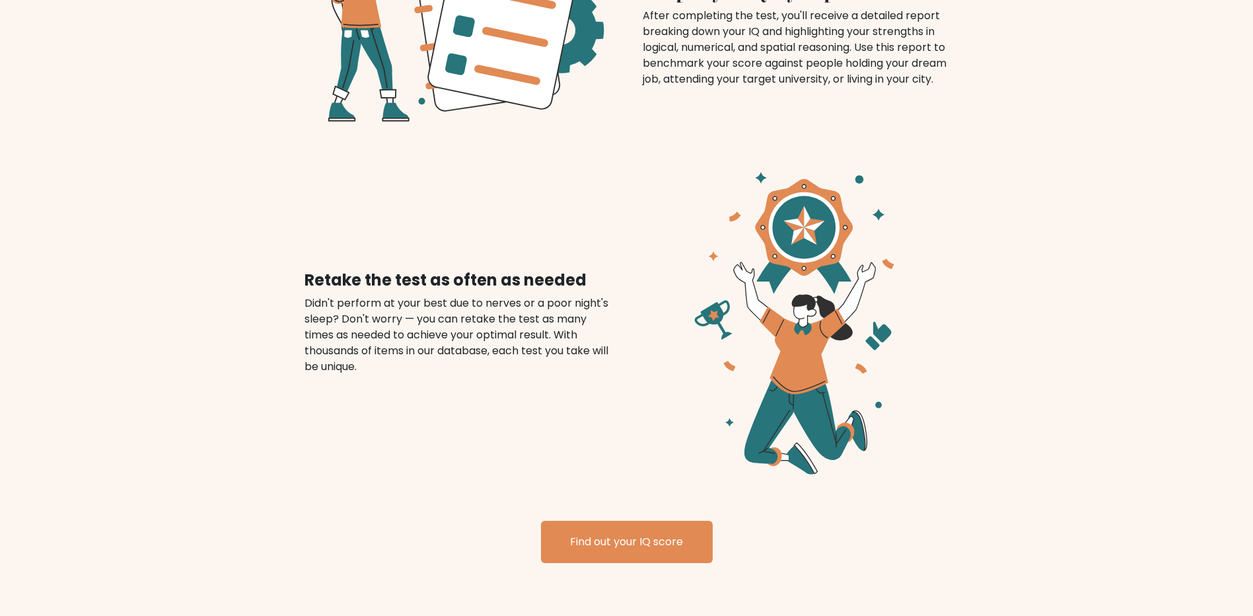
scroll to position [1255, 0]
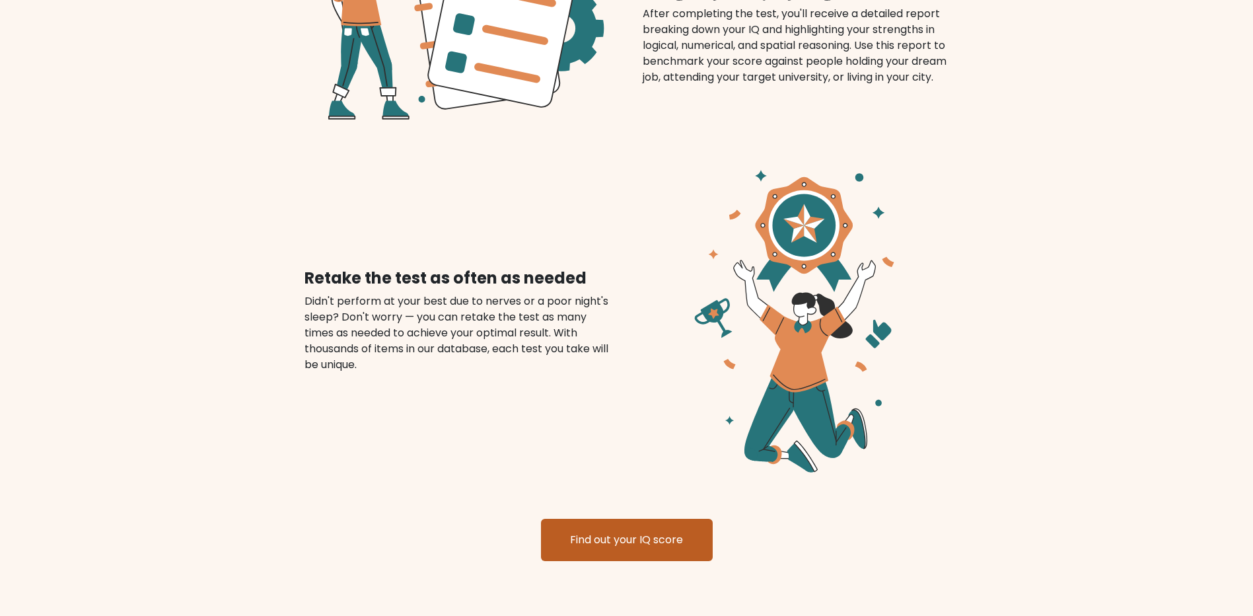
click at [628, 540] on link "Find out your IQ score" at bounding box center [627, 540] width 172 height 42
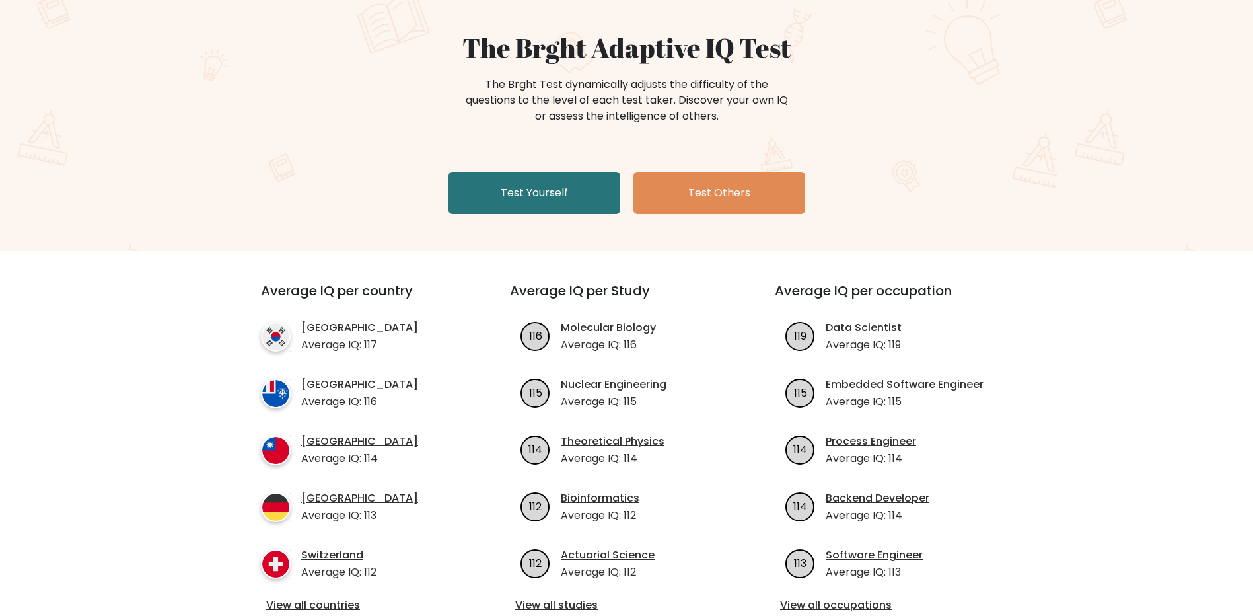
scroll to position [0, 0]
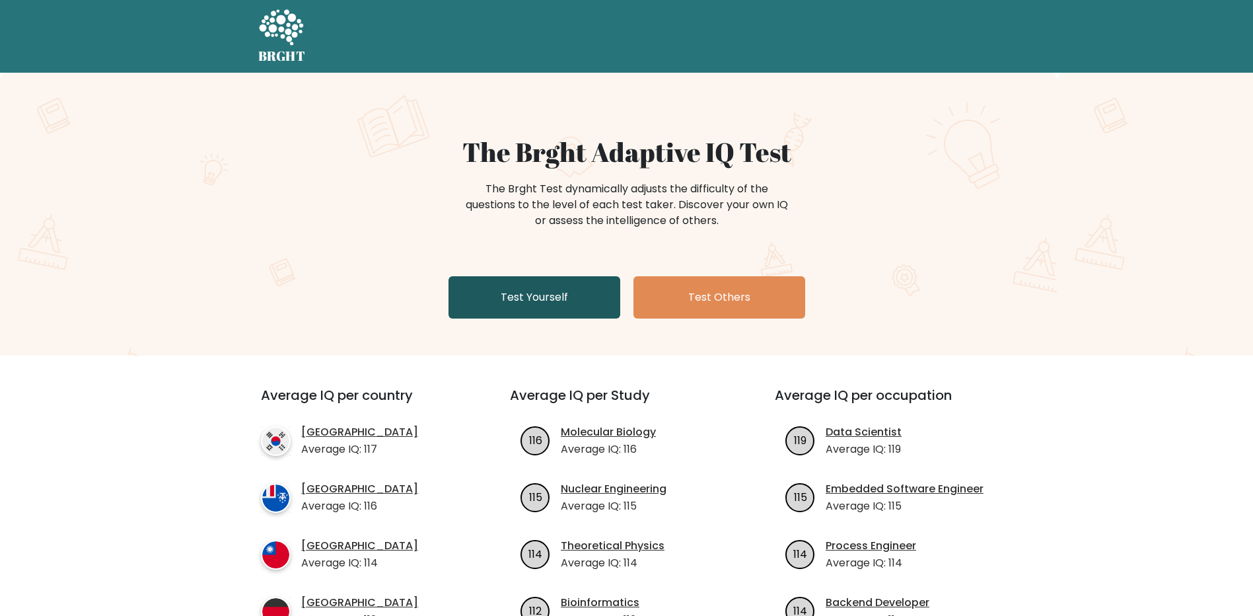
click at [540, 293] on link "Test Yourself" at bounding box center [535, 297] width 172 height 42
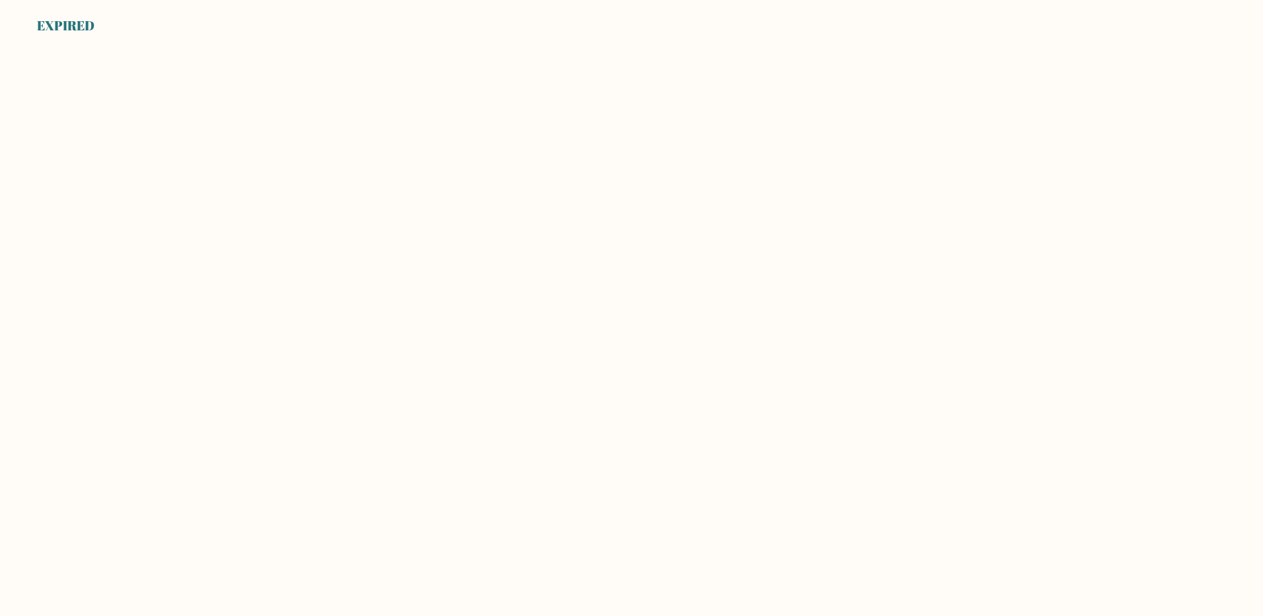
click at [246, 293] on body "EXPIRED" at bounding box center [631, 308] width 1263 height 616
